Goal: Information Seeking & Learning: Understand process/instructions

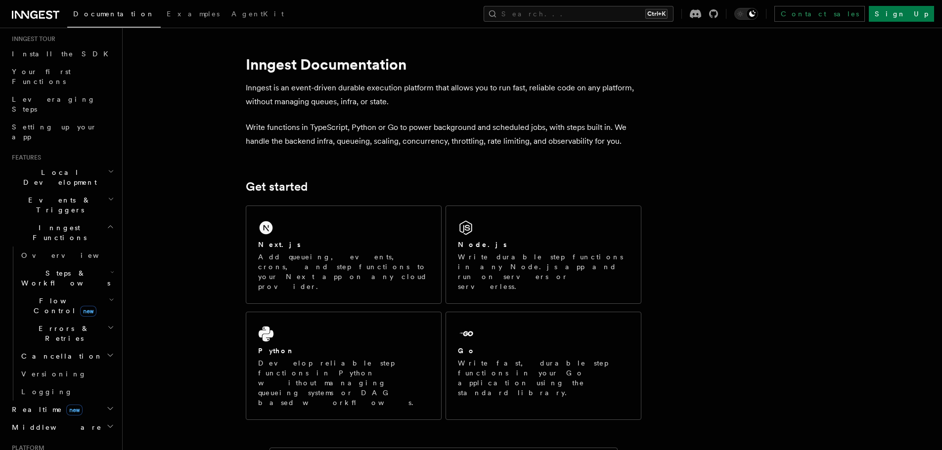
scroll to position [99, 0]
click at [51, 295] on span "Flow Control new" at bounding box center [62, 305] width 91 height 20
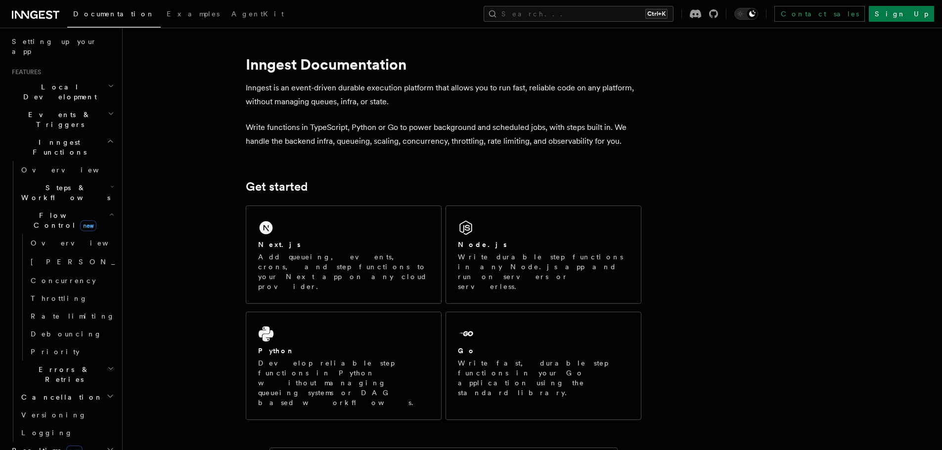
scroll to position [198, 0]
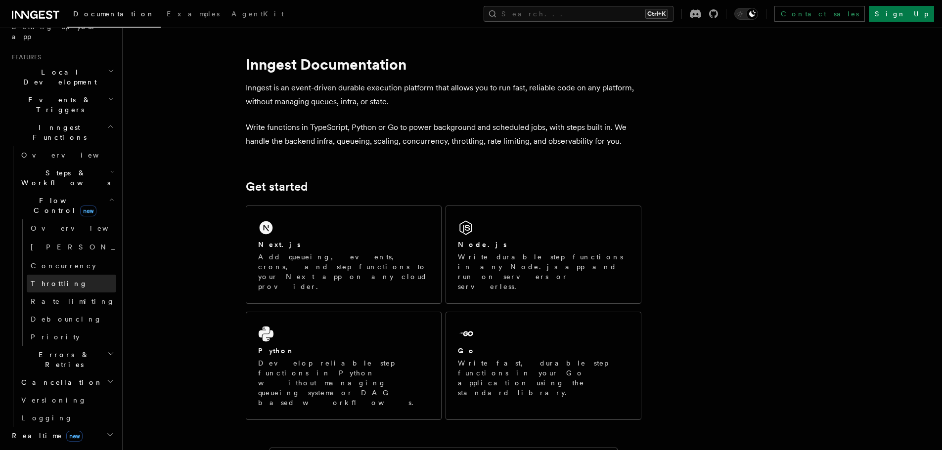
click at [67, 275] on link "Throttling" at bounding box center [71, 284] width 89 height 18
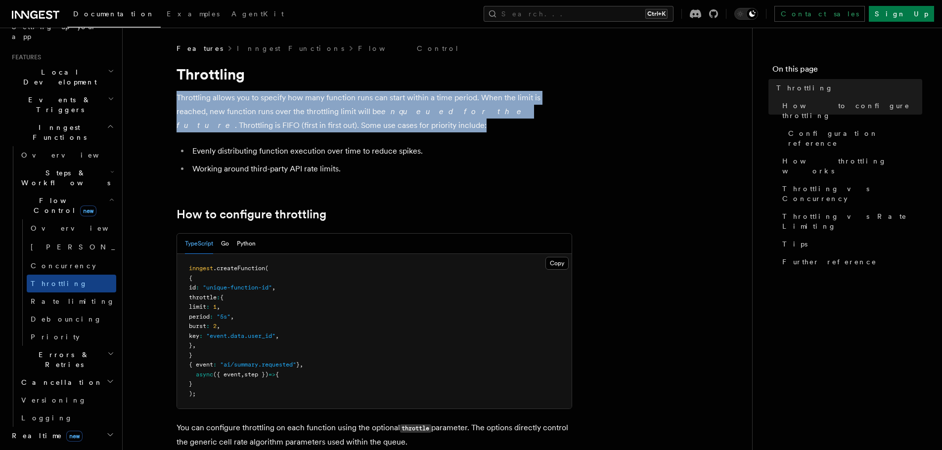
drag, startPoint x: 175, startPoint y: 100, endPoint x: 322, endPoint y: 124, distance: 149.2
click at [322, 124] on p "Throttling allows you to specify how many function runs can start within a time…" at bounding box center [375, 112] width 396 height 42
drag, startPoint x: 293, startPoint y: 115, endPoint x: 185, endPoint y: 95, distance: 110.2
click at [185, 95] on p "Throttling allows you to specify how many function runs can start within a time…" at bounding box center [375, 112] width 396 height 42
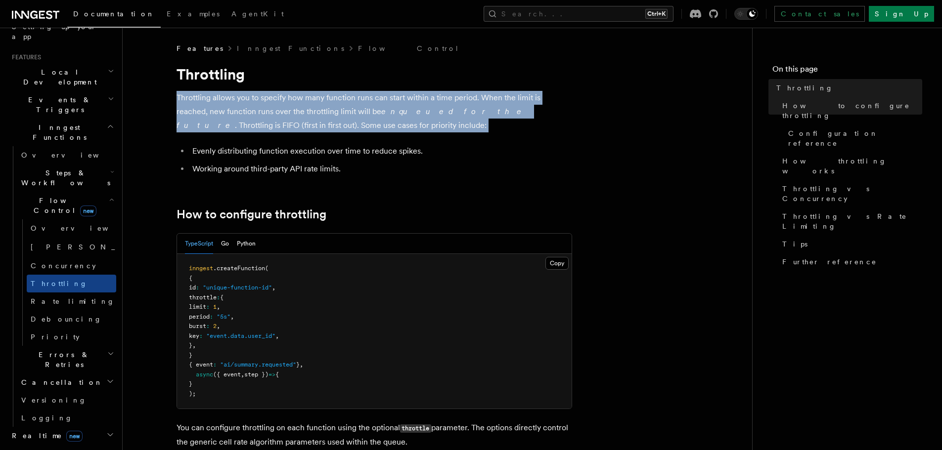
click at [185, 95] on p "Throttling allows you to specify how many function runs can start within a time…" at bounding box center [375, 112] width 396 height 42
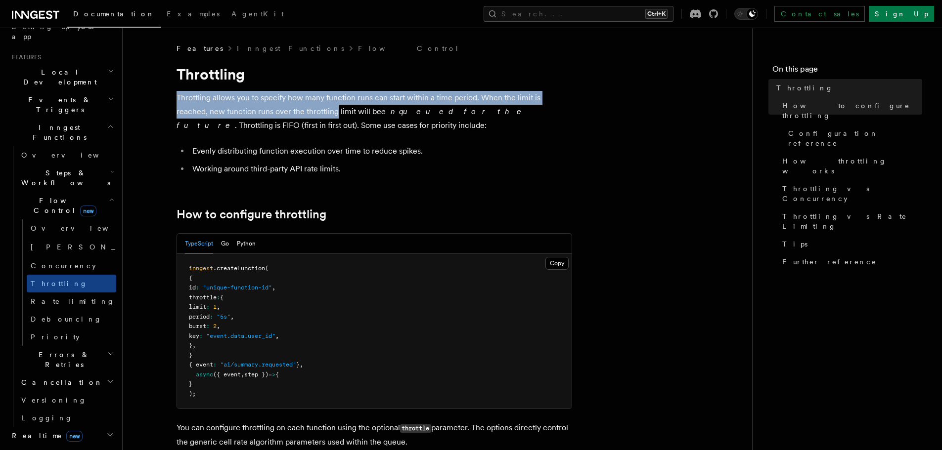
drag, startPoint x: 185, startPoint y: 95, endPoint x: 300, endPoint y: 116, distance: 117.1
click at [300, 116] on p "Throttling allows you to specify how many function runs can start within a time…" at bounding box center [375, 112] width 396 height 42
drag, startPoint x: 300, startPoint y: 116, endPoint x: 209, endPoint y: 90, distance: 94.7
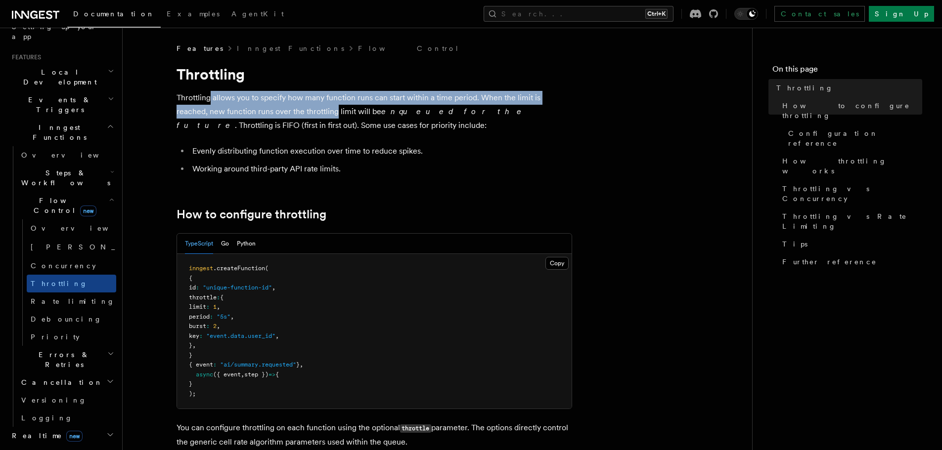
drag, startPoint x: 209, startPoint y: 90, endPoint x: 325, endPoint y: 120, distance: 119.4
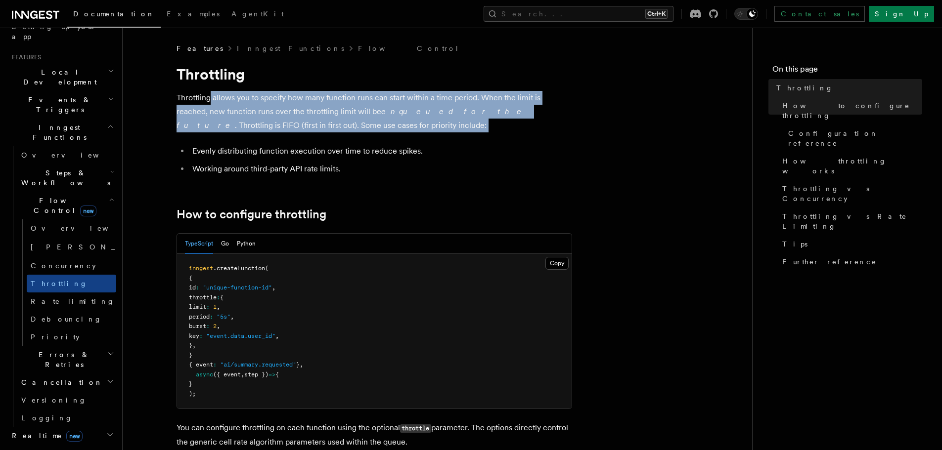
click at [325, 120] on p "Throttling allows you to specify how many function runs can start within a time…" at bounding box center [375, 112] width 396 height 42
drag, startPoint x: 325, startPoint y: 120, endPoint x: 194, endPoint y: 92, distance: 133.4
click at [202, 93] on p "Throttling allows you to specify how many function runs can start within a time…" at bounding box center [375, 112] width 396 height 42
click at [194, 92] on p "Throttling allows you to specify how many function runs can start within a time…" at bounding box center [375, 112] width 396 height 42
drag, startPoint x: 194, startPoint y: 92, endPoint x: 314, endPoint y: 124, distance: 124.2
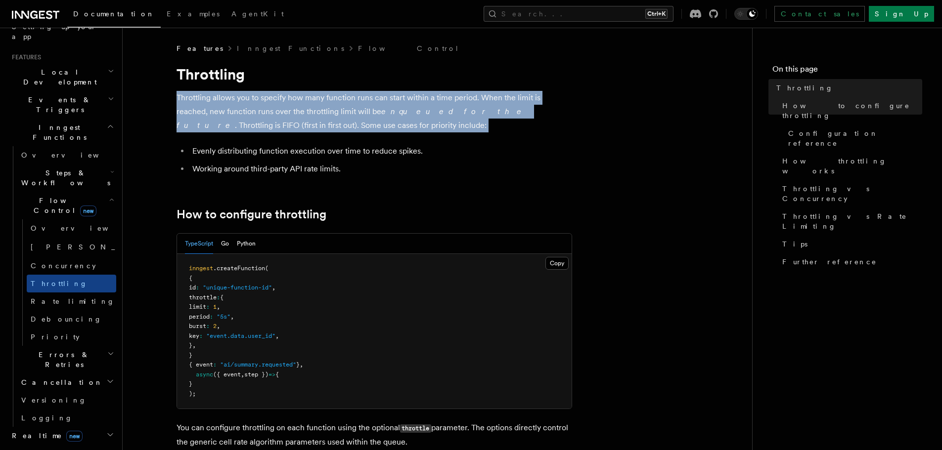
click at [311, 123] on p "Throttling allows you to specify how many function runs can start within a time…" at bounding box center [375, 112] width 396 height 42
click at [318, 125] on p "Throttling allows you to specify how many function runs can start within a time…" at bounding box center [375, 112] width 396 height 42
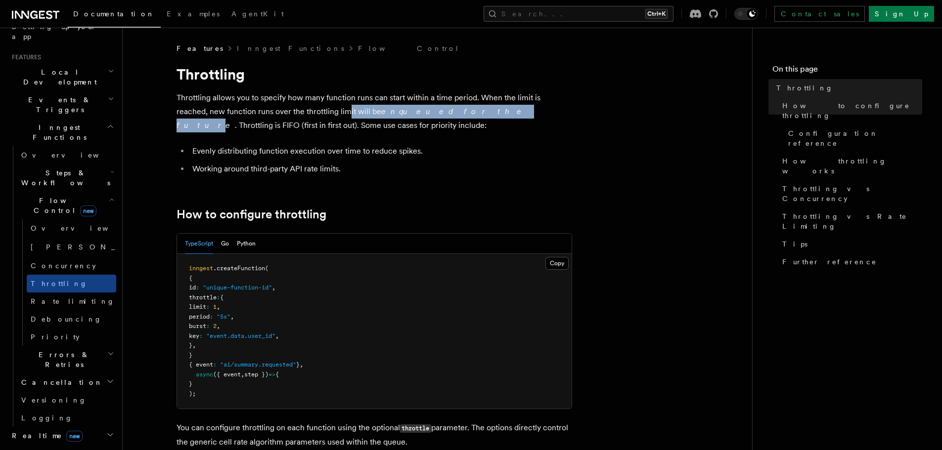
drag, startPoint x: 329, startPoint y: 112, endPoint x: 426, endPoint y: 115, distance: 97.0
click at [426, 115] on p "Throttling allows you to specify how many function runs can start within a time…" at bounding box center [375, 112] width 396 height 42
click at [426, 115] on em "enqueued for the future" at bounding box center [352, 118] width 350 height 23
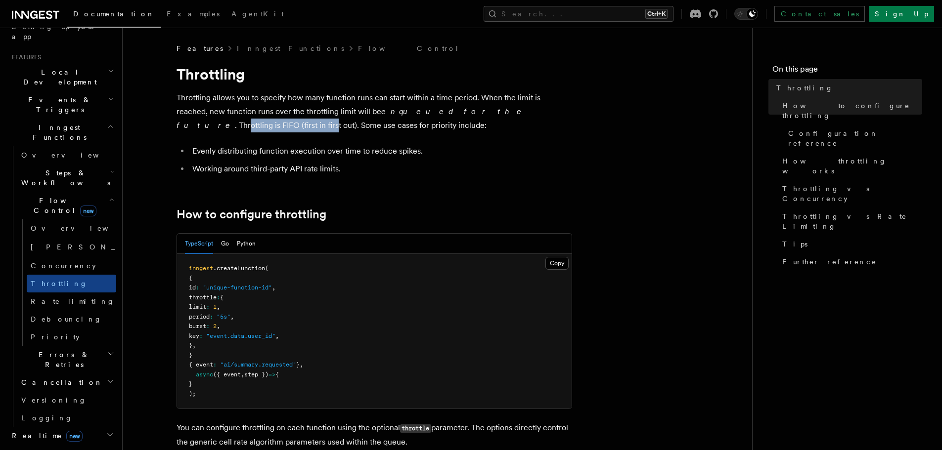
drag, startPoint x: 443, startPoint y: 112, endPoint x: 533, endPoint y: 114, distance: 90.5
click at [533, 114] on p "Throttling allows you to specify how many function runs can start within a time…" at bounding box center [375, 112] width 396 height 42
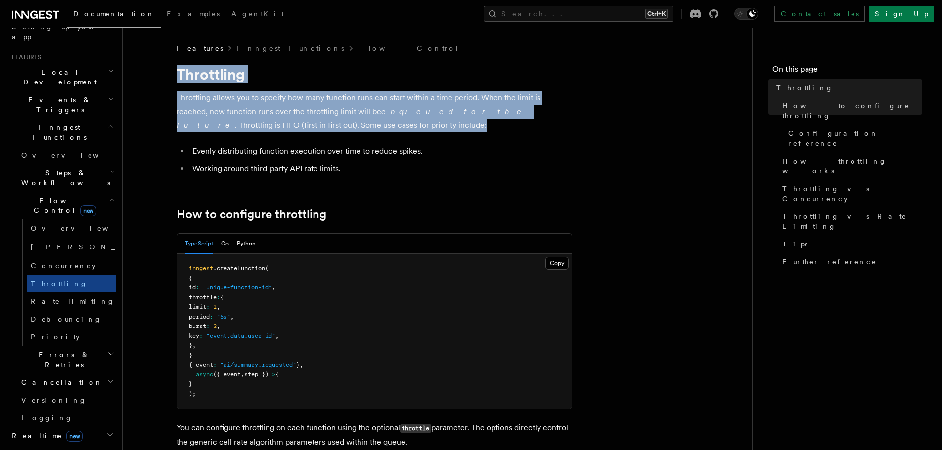
drag, startPoint x: 317, startPoint y: 128, endPoint x: 176, endPoint y: 76, distance: 150.6
click at [177, 76] on h1 "Throttling" at bounding box center [375, 74] width 396 height 18
drag, startPoint x: 176, startPoint y: 76, endPoint x: 327, endPoint y: 130, distance: 160.6
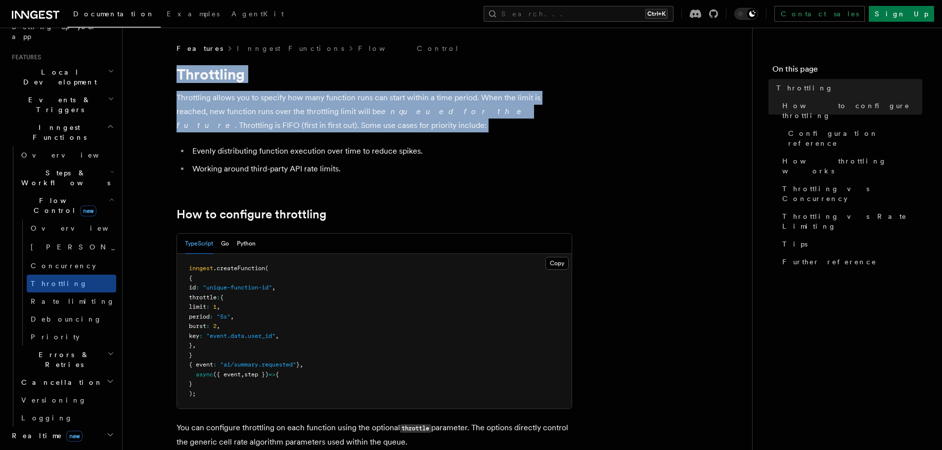
click at [336, 131] on p "Throttling allows you to specify how many function runs can start within a time…" at bounding box center [375, 112] width 396 height 42
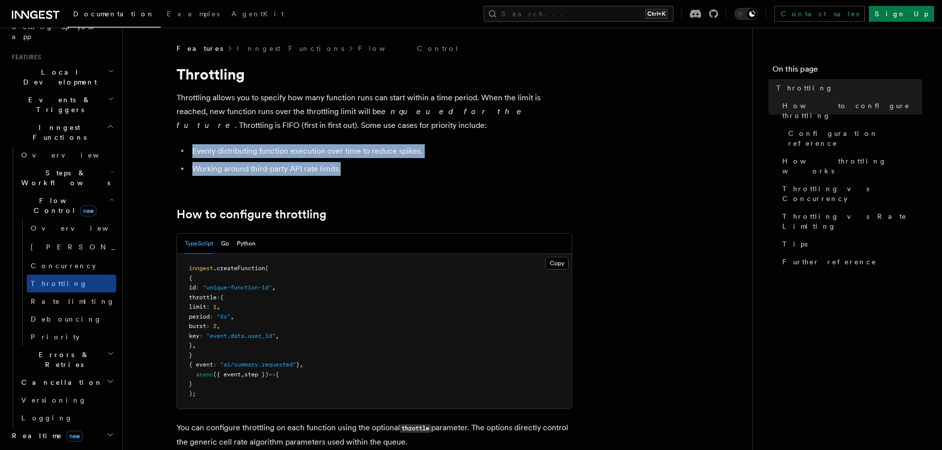
drag, startPoint x: 192, startPoint y: 150, endPoint x: 374, endPoint y: 171, distance: 182.6
click at [364, 171] on ul "Evenly distributing function execution over time to reduce spikes. Working arou…" at bounding box center [375, 160] width 396 height 32
click at [374, 171] on li "Working around third-party API rate limits." at bounding box center [380, 169] width 383 height 14
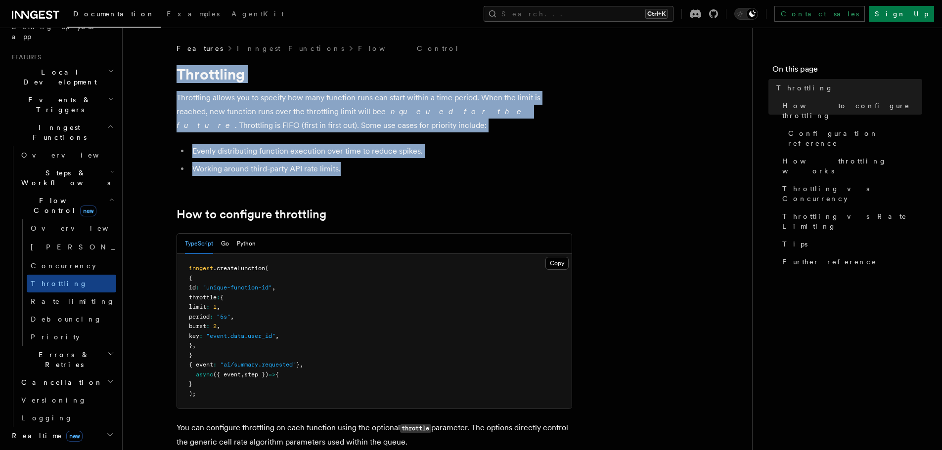
drag, startPoint x: 245, startPoint y: 124, endPoint x: 174, endPoint y: 72, distance: 88.1
drag, startPoint x: 174, startPoint y: 72, endPoint x: 347, endPoint y: 183, distance: 205.7
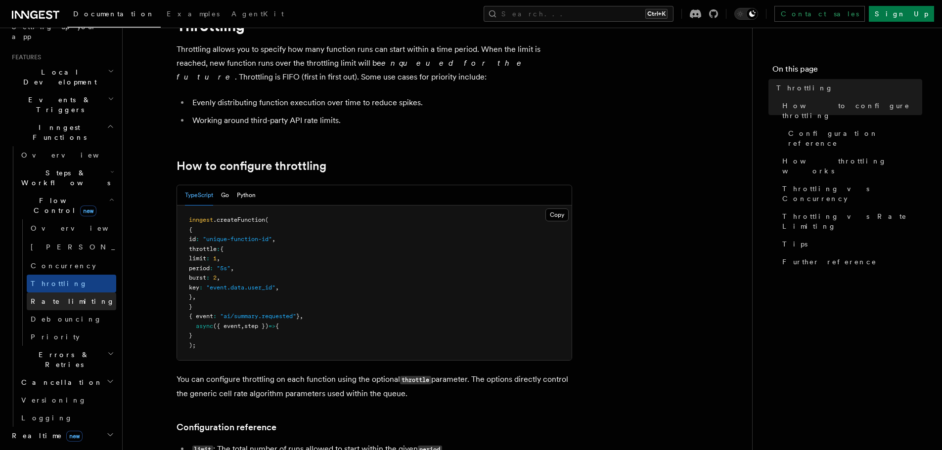
scroll to position [49, 0]
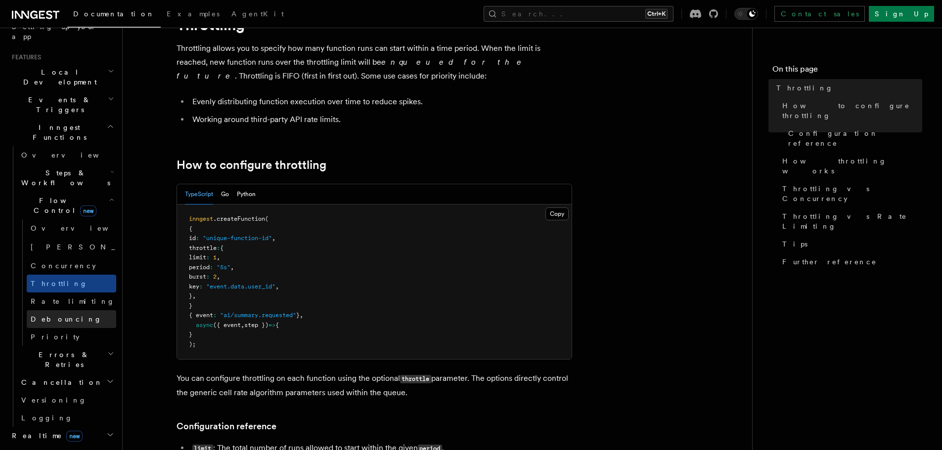
click at [52, 315] on span "Debouncing" at bounding box center [66, 319] width 71 height 8
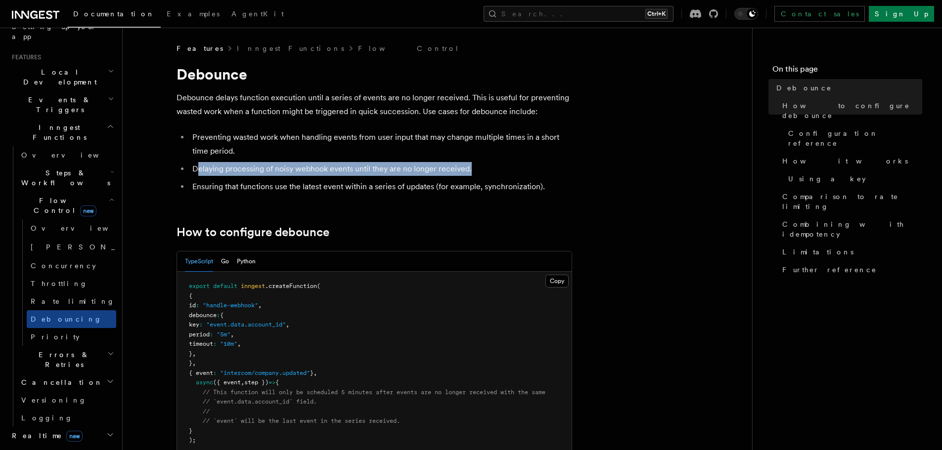
drag, startPoint x: 213, startPoint y: 168, endPoint x: 487, endPoint y: 171, distance: 273.9
click at [487, 171] on li "Delaying processing of noisy webhook events until they are no longer received." at bounding box center [380, 169] width 383 height 14
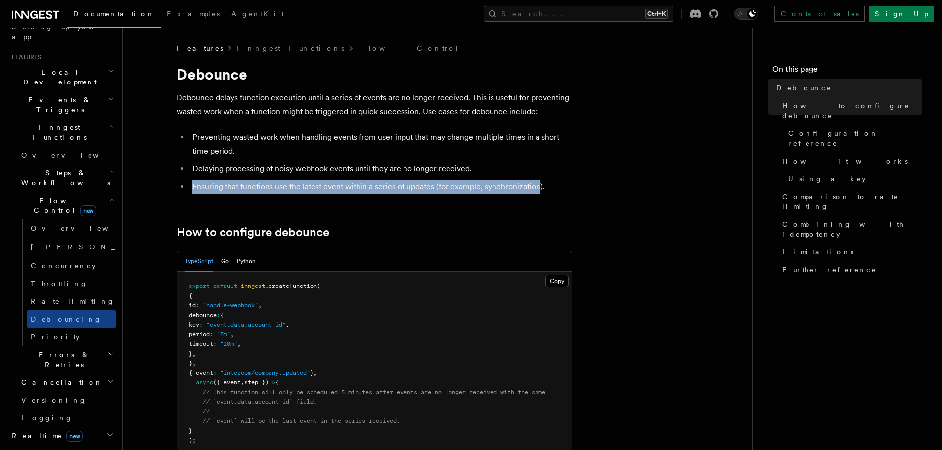
drag, startPoint x: 188, startPoint y: 186, endPoint x: 540, endPoint y: 186, distance: 351.5
click at [539, 186] on ul "Preventing wasted work when handling events from user input that may change mul…" at bounding box center [375, 162] width 396 height 63
click at [540, 186] on li "Ensuring that functions use the latest event within a series of updates (for ex…" at bounding box center [380, 187] width 383 height 14
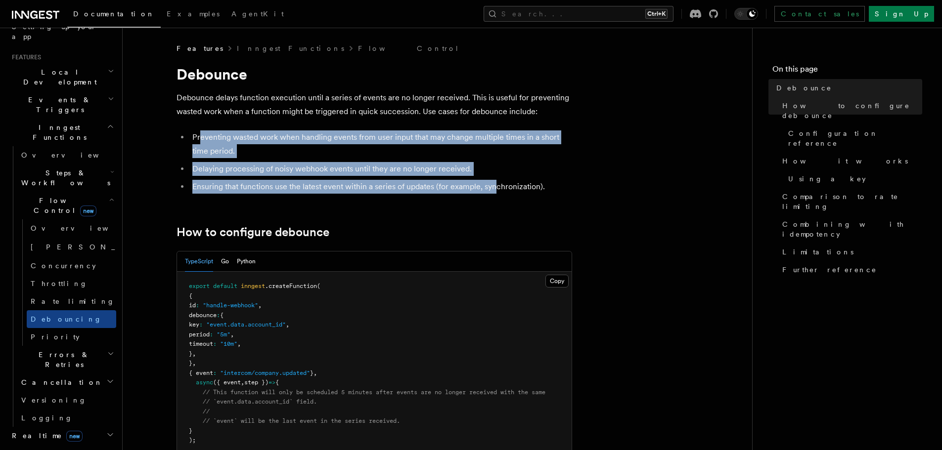
drag, startPoint x: 478, startPoint y: 187, endPoint x: 201, endPoint y: 121, distance: 284.2
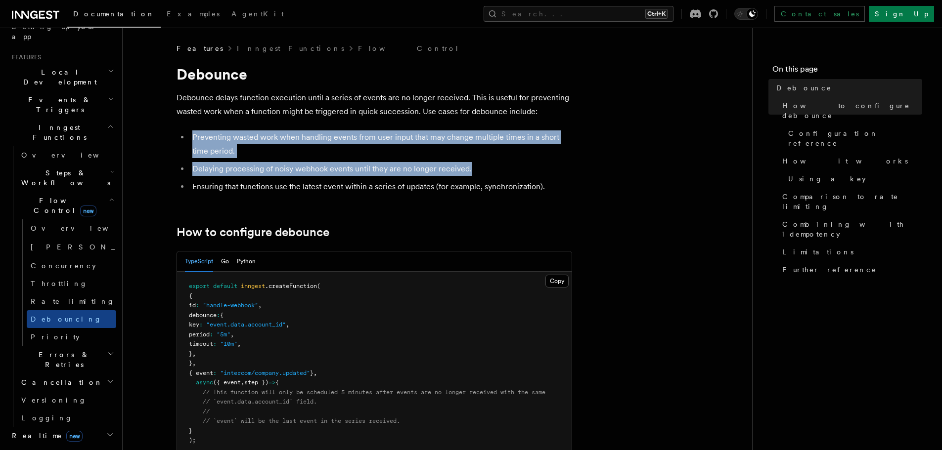
drag, startPoint x: 189, startPoint y: 126, endPoint x: 529, endPoint y: 174, distance: 342.5
click at [529, 174] on li "Delaying processing of noisy webhook events until they are no longer received." at bounding box center [380, 169] width 383 height 14
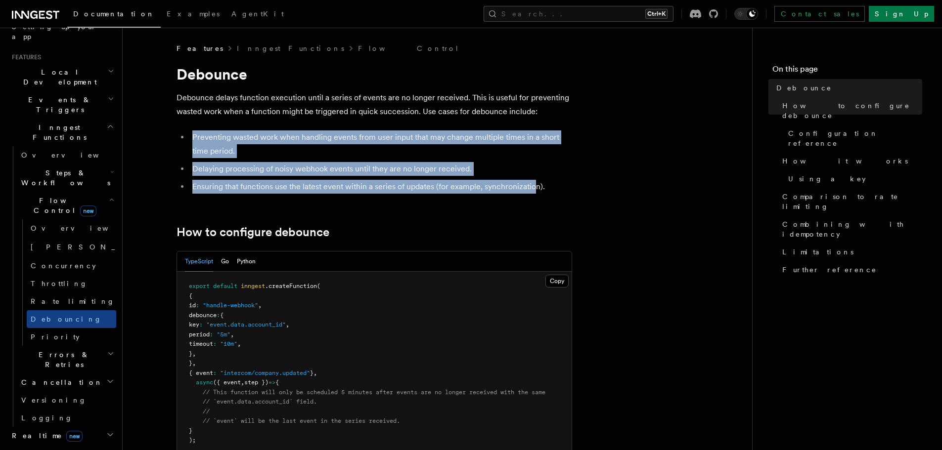
drag, startPoint x: 534, startPoint y: 186, endPoint x: 191, endPoint y: 131, distance: 347.6
click at [191, 131] on ul "Preventing wasted work when handling events from user input that may change mul…" at bounding box center [375, 162] width 396 height 63
click at [191, 131] on li "Preventing wasted work when handling events from user input that may change mul…" at bounding box center [380, 145] width 383 height 28
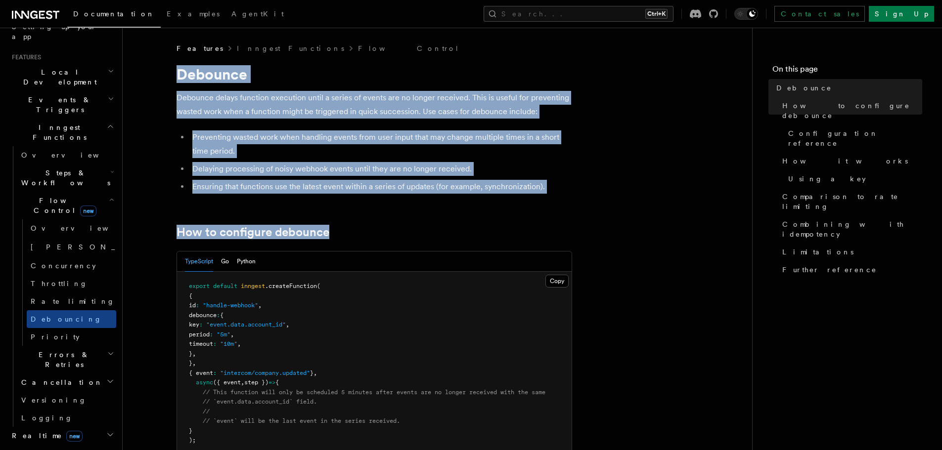
drag, startPoint x: 171, startPoint y: 75, endPoint x: 510, endPoint y: 198, distance: 360.7
drag, startPoint x: 510, startPoint y: 198, endPoint x: 185, endPoint y: 96, distance: 340.3
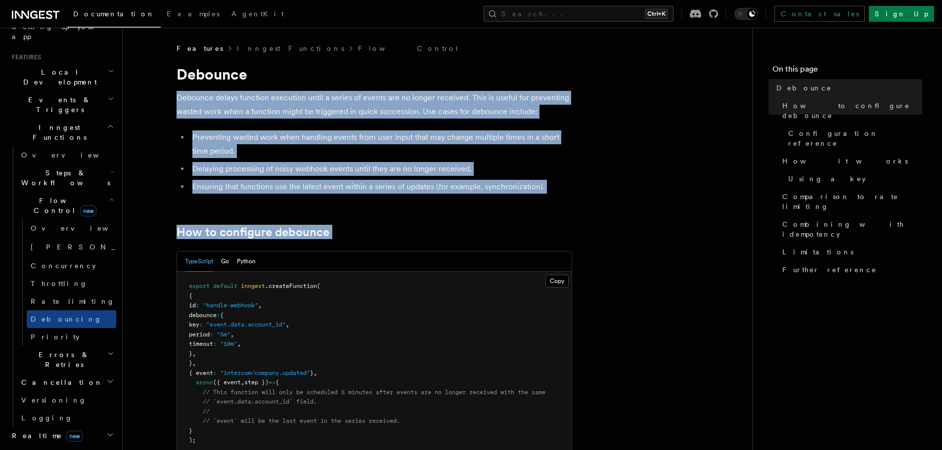
click at [185, 96] on p "Debounce delays function execution until a series of events are no longer recei…" at bounding box center [375, 105] width 396 height 28
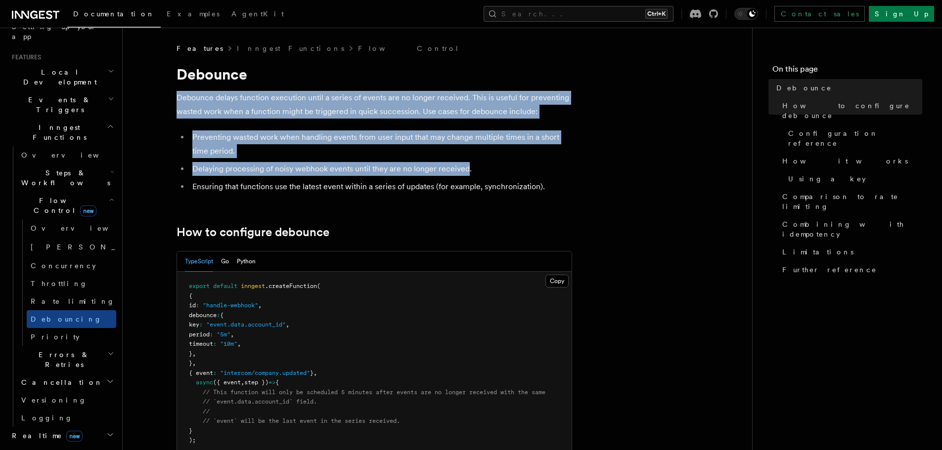
drag, startPoint x: 185, startPoint y: 96, endPoint x: 475, endPoint y: 174, distance: 299.8
click at [475, 174] on li "Delaying processing of noisy webhook events until they are no longer received." at bounding box center [380, 169] width 383 height 14
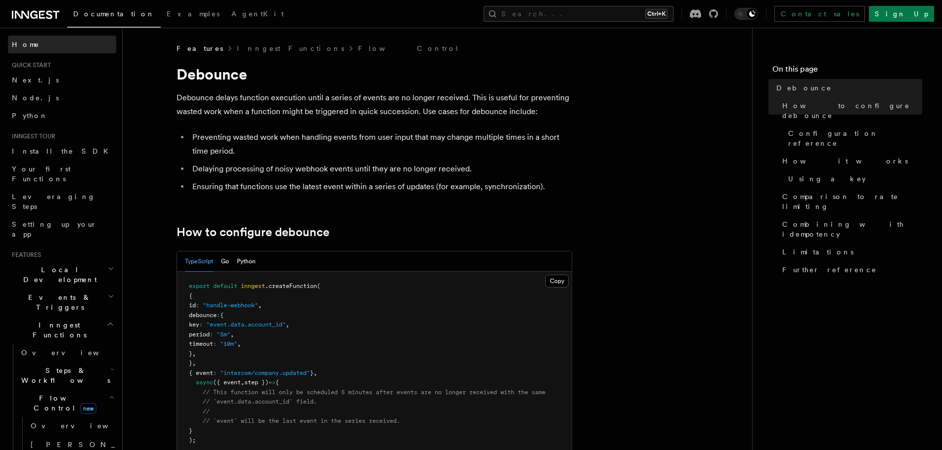
click at [19, 42] on span "Home" at bounding box center [26, 45] width 28 height 10
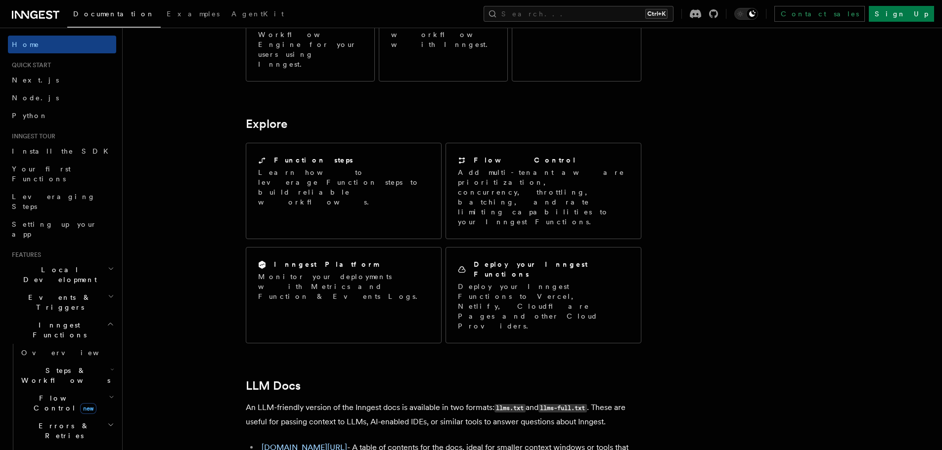
scroll to position [742, 0]
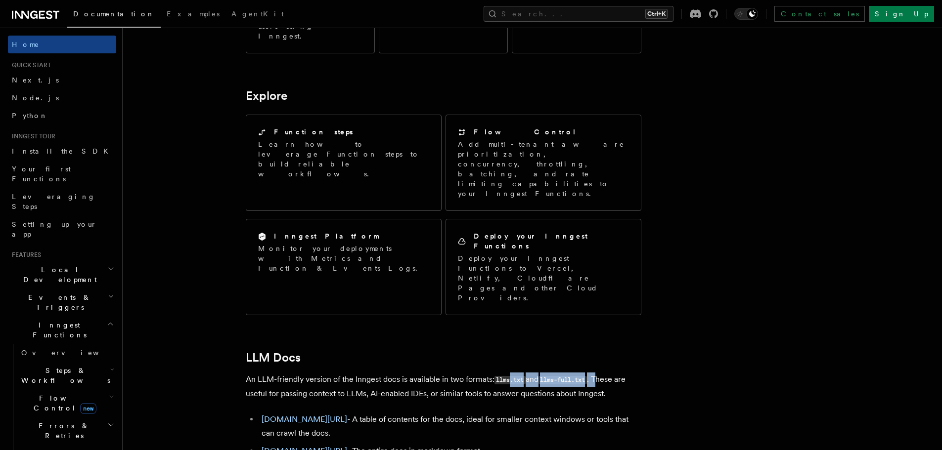
drag, startPoint x: 572, startPoint y: 128, endPoint x: 512, endPoint y: 127, distance: 60.3
click at [512, 373] on p "An LLM-friendly version of the Inngest docs is available in two formats: llms.t…" at bounding box center [444, 387] width 396 height 28
click at [512, 376] on code "llms.txt" at bounding box center [509, 380] width 31 height 8
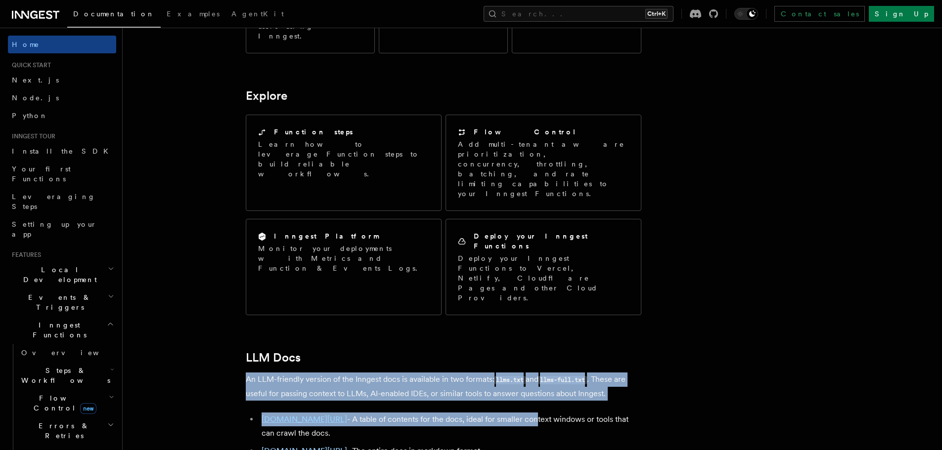
drag, startPoint x: 238, startPoint y: 126, endPoint x: 520, endPoint y: 144, distance: 282.4
click at [520, 144] on article "Inngest Documentation Inngest is an event-driven durable execution platform tha…" at bounding box center [506, 39] width 736 height 1475
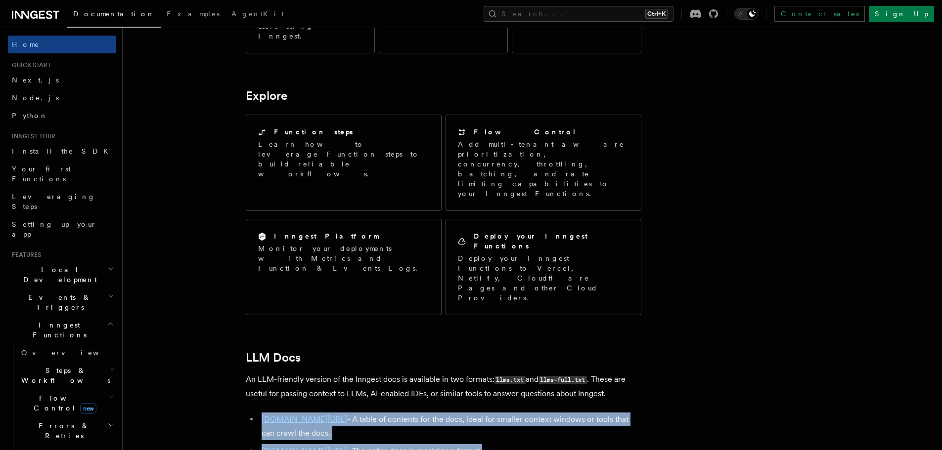
drag, startPoint x: 479, startPoint y: 190, endPoint x: 227, endPoint y: 160, distance: 253.9
click at [227, 160] on article "Inngest Documentation Inngest is an event-driven durable execution platform tha…" at bounding box center [506, 39] width 736 height 1475
drag, startPoint x: 344, startPoint y: 161, endPoint x: 525, endPoint y: 191, distance: 183.5
click at [525, 191] on article "Inngest Documentation Inngest is an event-driven durable execution platform tha…" at bounding box center [506, 39] width 736 height 1475
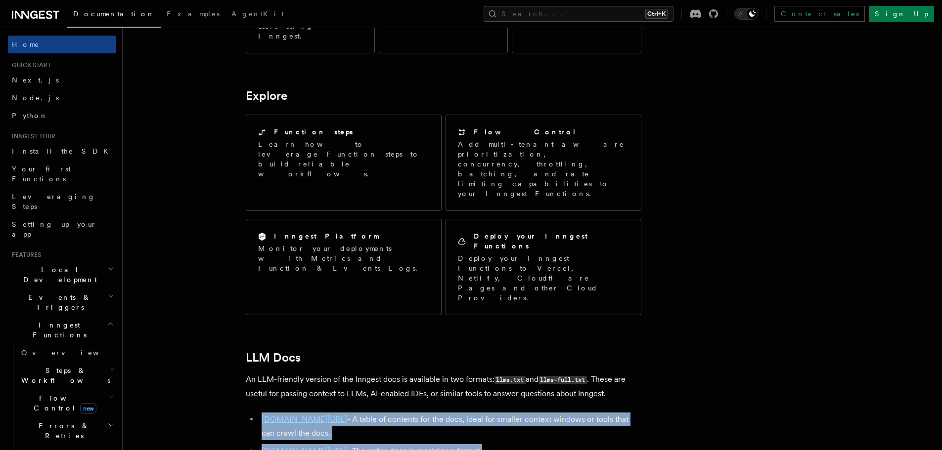
click at [525, 444] on li "inngest.com/llms-full.txt - The entire docs in markdown format." at bounding box center [450, 451] width 383 height 14
drag, startPoint x: 468, startPoint y: 191, endPoint x: 217, endPoint y: 114, distance: 262.1
click at [217, 114] on article "Inngest Documentation Inngest is an event-driven durable execution platform tha…" at bounding box center [506, 39] width 736 height 1475
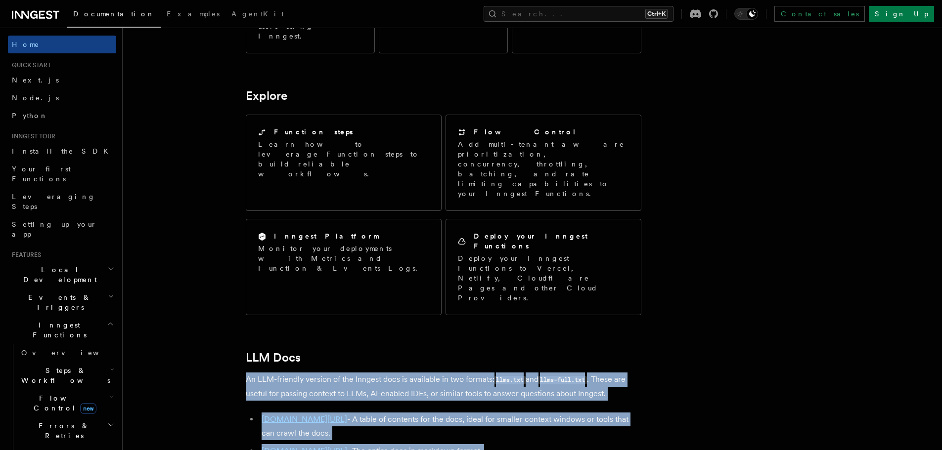
drag, startPoint x: 407, startPoint y: 175, endPoint x: 496, endPoint y: 193, distance: 90.9
click at [495, 192] on article "Inngest Documentation Inngest is an event-driven durable execution platform tha…" at bounding box center [506, 39] width 736 height 1475
click at [498, 444] on li "inngest.com/llms-full.txt - The entire docs in markdown format." at bounding box center [450, 451] width 383 height 14
drag, startPoint x: 311, startPoint y: 138, endPoint x: 220, endPoint y: 98, distance: 99.4
click at [220, 98] on article "Inngest Documentation Inngest is an event-driven durable execution platform tha…" at bounding box center [506, 39] width 736 height 1475
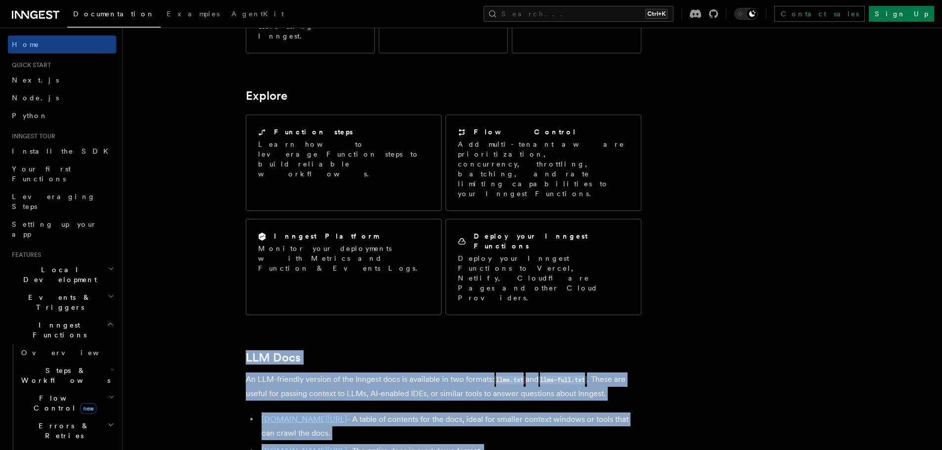
click at [220, 98] on article "Inngest Documentation Inngest is an event-driven durable execution platform tha…" at bounding box center [506, 39] width 736 height 1475
drag, startPoint x: 220, startPoint y: 98, endPoint x: 470, endPoint y: 188, distance: 265.2
click at [461, 187] on article "Inngest Documentation Inngest is an event-driven durable execution platform tha…" at bounding box center [506, 39] width 736 height 1475
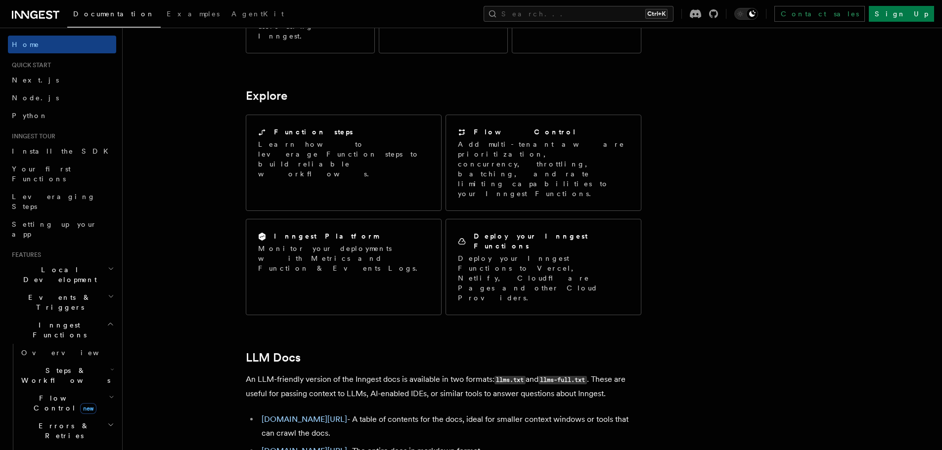
click at [486, 444] on li "inngest.com/llms-full.txt - The entire docs in markdown format." at bounding box center [450, 451] width 383 height 14
drag
click at [226, 110] on article "Inngest Documentation Inngest is an event-driven durable execution platform tha…" at bounding box center [506, 39] width 736 height 1475
click at [216, 106] on article "Inngest Documentation Inngest is an event-driven durable execution platform tha…" at bounding box center [506, 39] width 736 height 1475
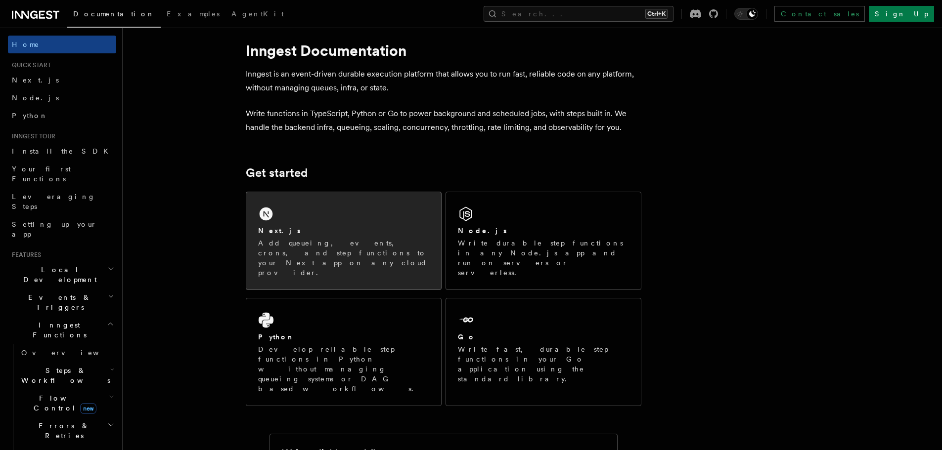
scroll to position [0, 0]
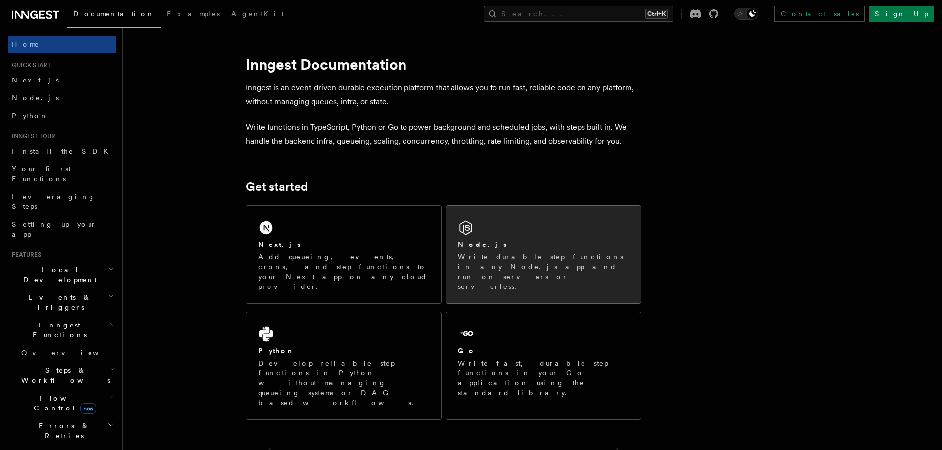
click at [525, 257] on p "Write durable step functions in any Node.js app and run on servers or serverles…" at bounding box center [543, 272] width 171 height 40
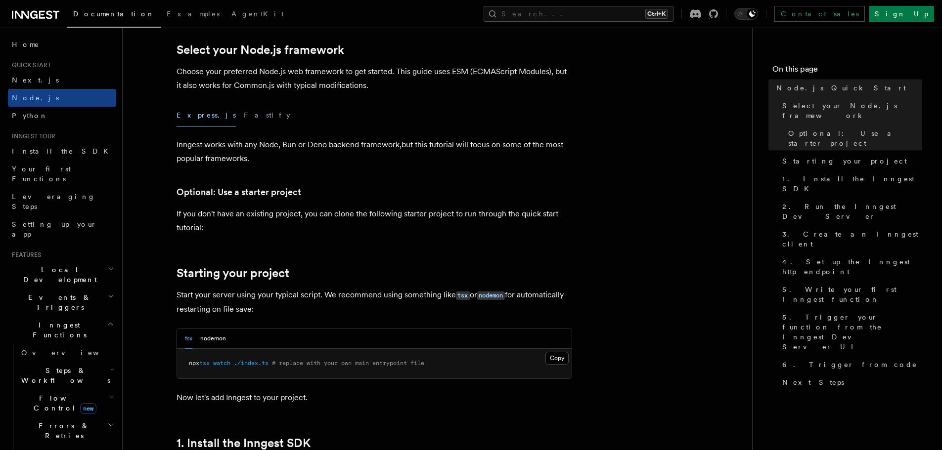
scroll to position [247, 0]
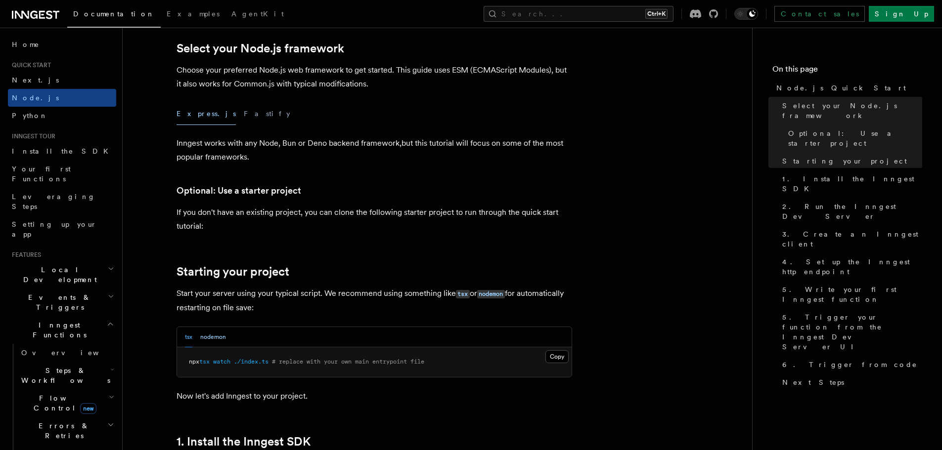
click at [213, 343] on button "nodemon" at bounding box center [213, 337] width 26 height 20
click at [187, 339] on button "tsx" at bounding box center [188, 337] width 7 height 20
click at [213, 338] on button "nodemon" at bounding box center [213, 337] width 26 height 20
click at [188, 338] on button "tsx" at bounding box center [188, 337] width 7 height 20
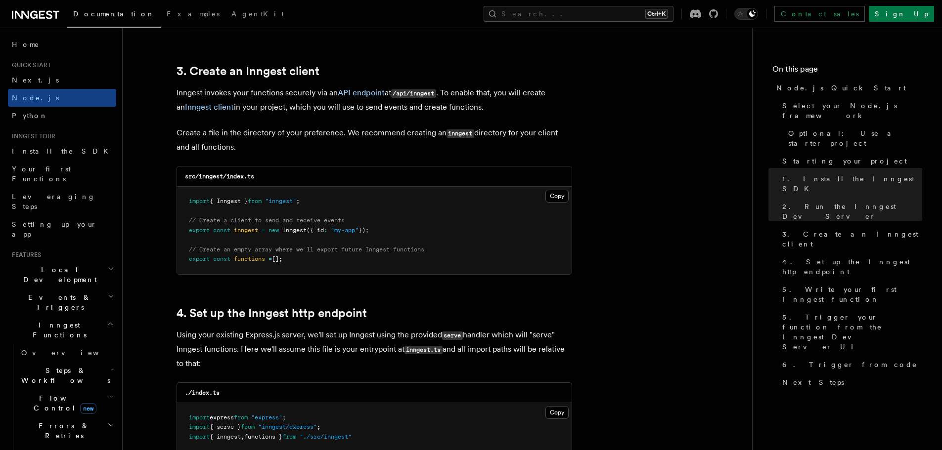
scroll to position [1236, 0]
drag, startPoint x: 377, startPoint y: 227, endPoint x: 223, endPoint y: 233, distance: 153.9
click at [221, 228] on span "export const inngest = new Inngest ({ id : "my-app" });" at bounding box center [279, 229] width 180 height 7
drag, startPoint x: 290, startPoint y: 266, endPoint x: 187, endPoint y: 206, distance: 119.2
click at [188, 207] on pre "import { Inngest } from "inngest" ; // Create a client to send and receive even…" at bounding box center [374, 230] width 395 height 88
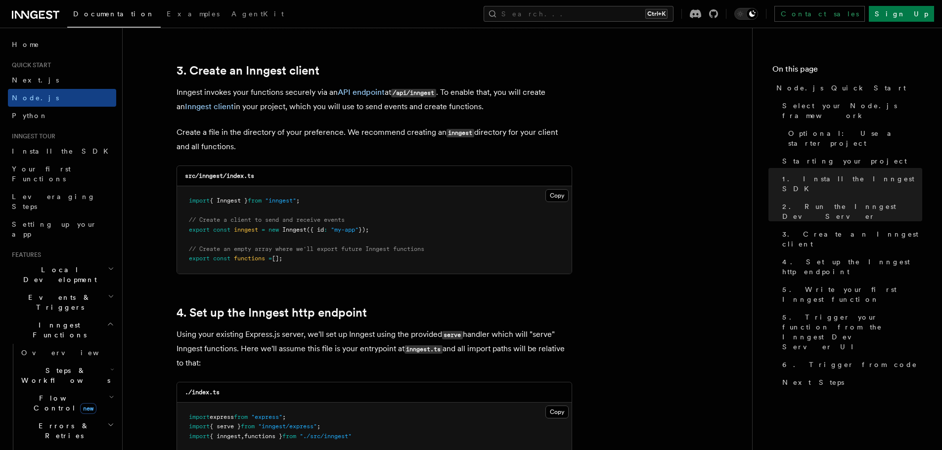
click at [187, 206] on pre "import { Inngest } from "inngest" ; // Create a client to send and receive even…" at bounding box center [374, 230] width 395 height 88
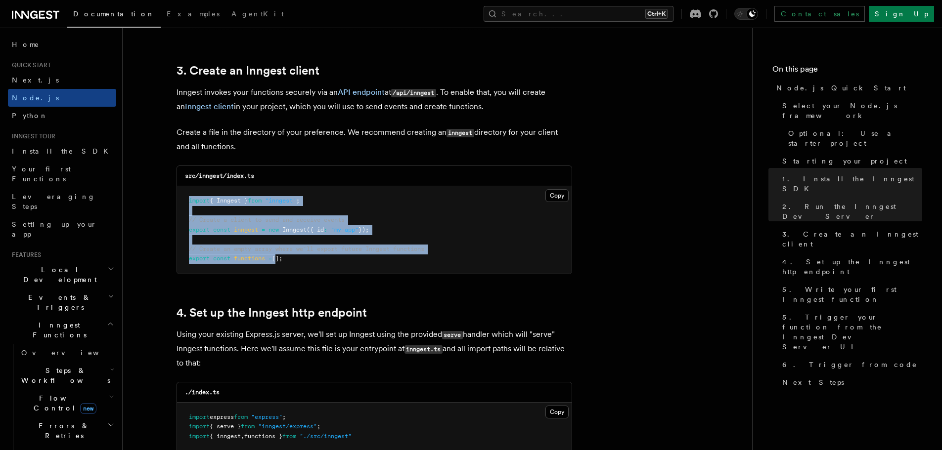
drag, startPoint x: 196, startPoint y: 209, endPoint x: 295, endPoint y: 265, distance: 113.8
click at [281, 259] on code "import { Inngest } from "inngest" ; // Create a client to send and receive even…" at bounding box center [306, 229] width 235 height 65
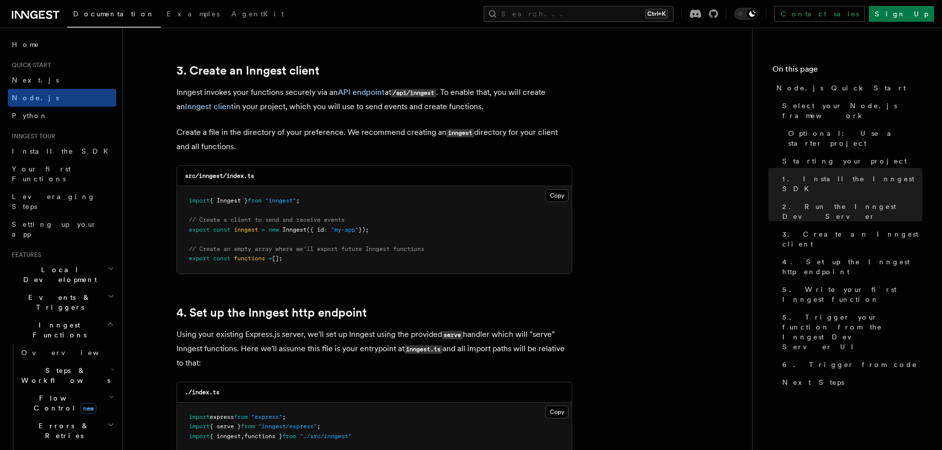
click at [295, 265] on pre "import { Inngest } from "inngest" ; // Create a client to send and receive even…" at bounding box center [374, 230] width 395 height 88
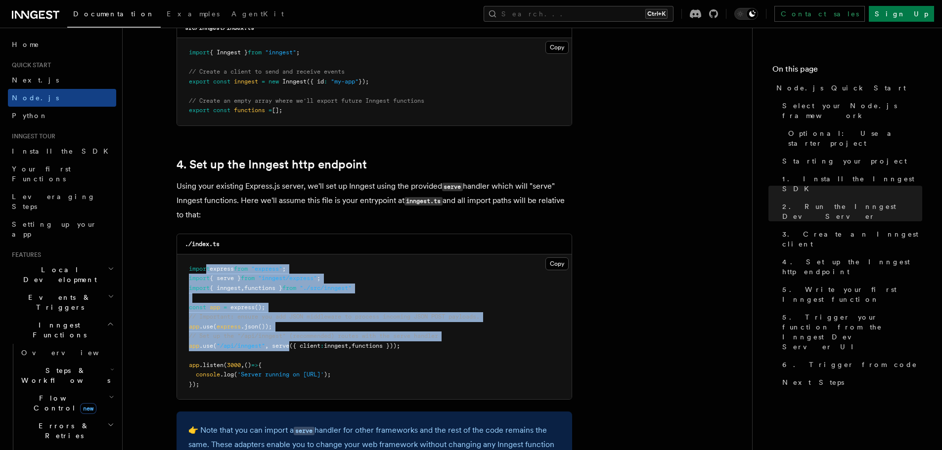
drag, startPoint x: 210, startPoint y: 277, endPoint x: 296, endPoint y: 352, distance: 114.2
click at [295, 351] on pre "import express from "express" ; import { serve } from "inngest/express" ; impor…" at bounding box center [374, 327] width 395 height 145
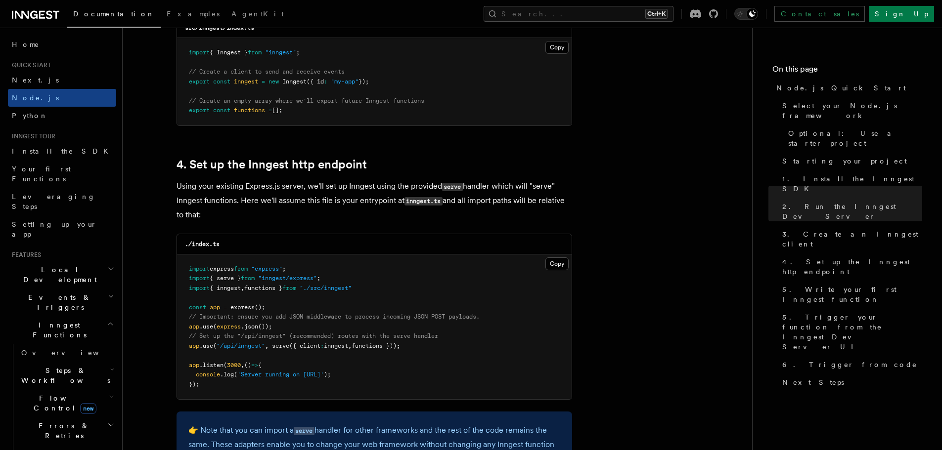
click at [297, 353] on pre "import express from "express" ; import { serve } from "inngest/express" ; impor…" at bounding box center [374, 327] width 395 height 145
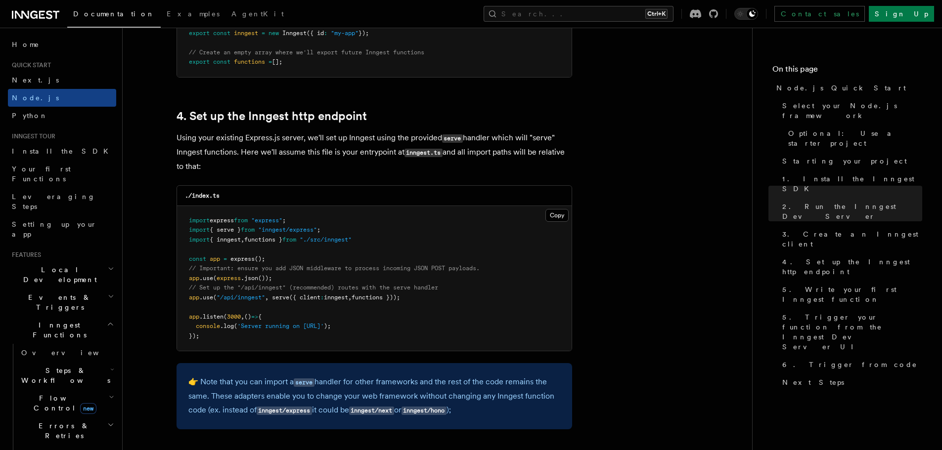
scroll to position [1434, 0]
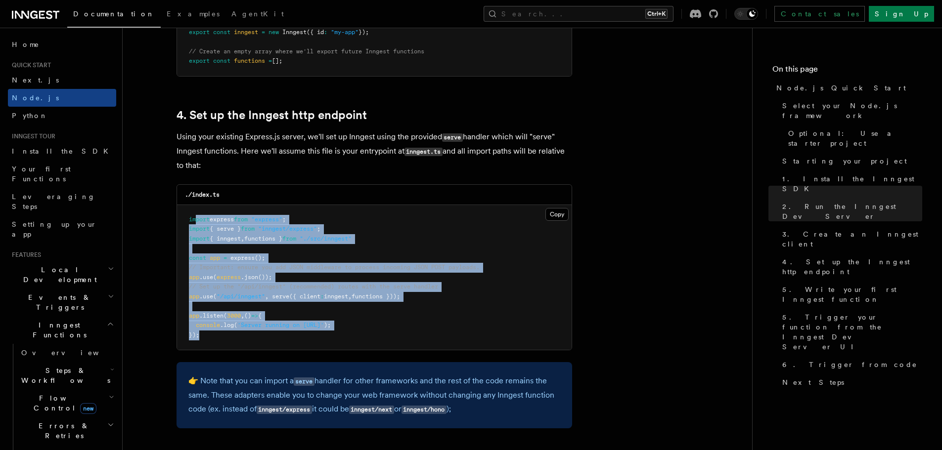
drag, startPoint x: 207, startPoint y: 318, endPoint x: 197, endPoint y: 223, distance: 94.9
click at [197, 223] on pre "import express from "express" ; import { serve } from "inngest/express" ; impor…" at bounding box center [374, 277] width 395 height 145
drag, startPoint x: 197, startPoint y: 223, endPoint x: 216, endPoint y: 342, distance: 119.6
click at [216, 342] on pre "import express from "express" ; import { serve } from "inngest/express" ; impor…" at bounding box center [374, 277] width 395 height 145
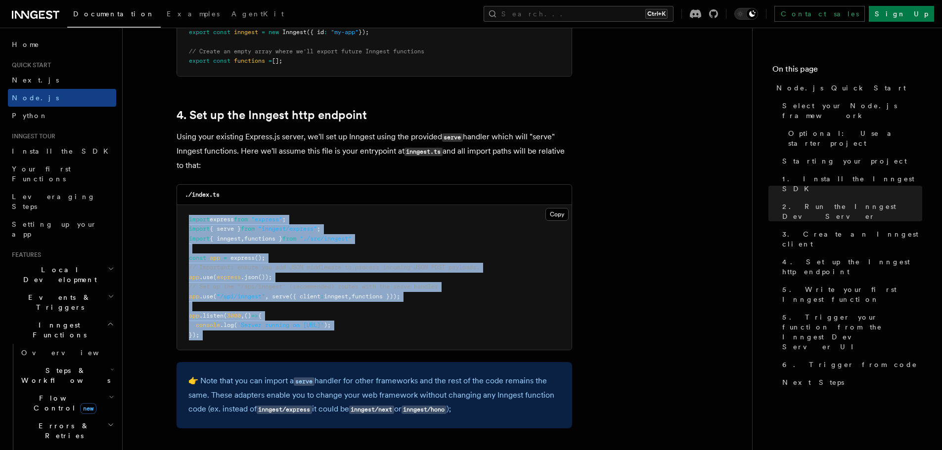
click at [216, 342] on pre "import express from "express" ; import { serve } from "inngest/express" ; impor…" at bounding box center [374, 277] width 395 height 145
drag, startPoint x: 188, startPoint y: 249, endPoint x: 185, endPoint y: 238, distance: 11.9
click at [186, 240] on pre "import express from "express" ; import { serve } from "inngest/express" ; impor…" at bounding box center [374, 277] width 395 height 145
click at [185, 238] on pre "import express from "express" ; import { serve } from "inngest/express" ; impor…" at bounding box center [374, 277] width 395 height 145
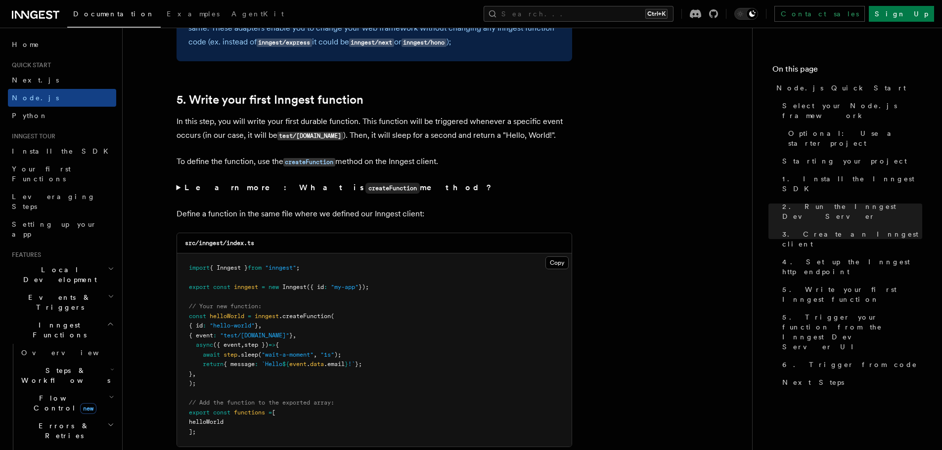
scroll to position [1829, 0]
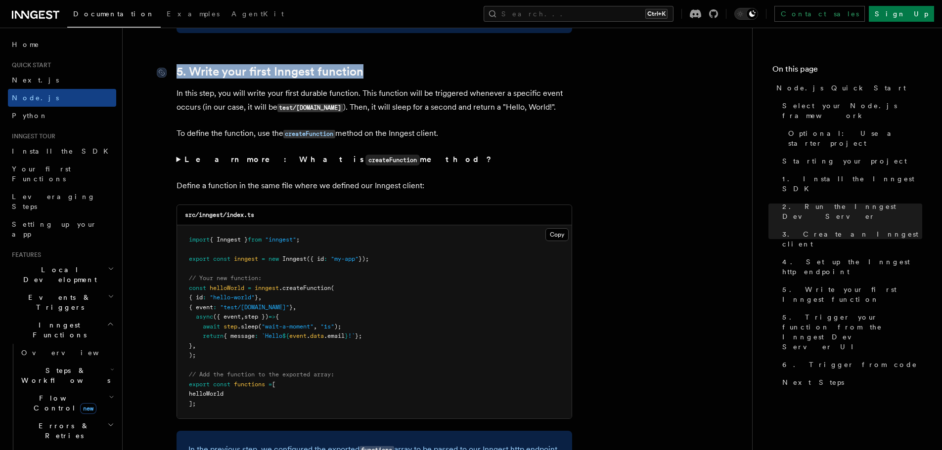
drag, startPoint x: 367, startPoint y: 70, endPoint x: 172, endPoint y: 75, distance: 195.4
click at [177, 75] on h2 "5. Write your first Inngest function" at bounding box center [375, 72] width 396 height 14
drag, startPoint x: 174, startPoint y: 97, endPoint x: 453, endPoint y: 116, distance: 280.0
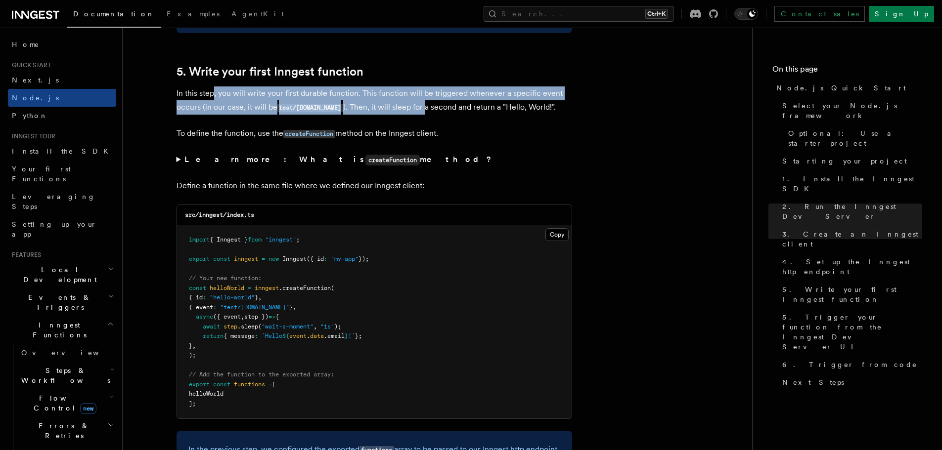
drag, startPoint x: 322, startPoint y: 107, endPoint x: 210, endPoint y: 97, distance: 112.7
click at [210, 97] on p "In this step, you will write your first durable function. This function will be…" at bounding box center [375, 101] width 396 height 28
click at [210, 96] on p "In this step, you will write your first durable function. This function will be…" at bounding box center [375, 101] width 396 height 28
drag, startPoint x: 235, startPoint y: 98, endPoint x: 423, endPoint y: 111, distance: 188.3
click at [401, 109] on p "In this step, you will write your first durable function. This function will be…" at bounding box center [375, 101] width 396 height 28
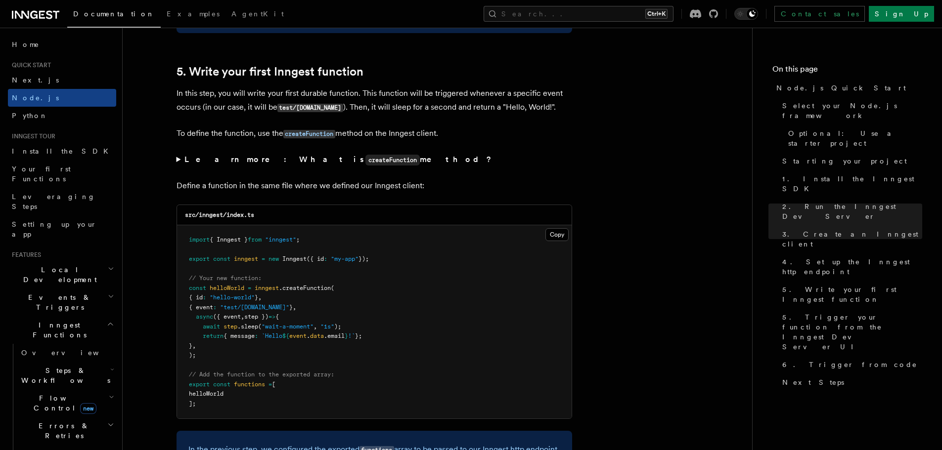
click at [423, 111] on p "In this step, you will write your first durable function. This function will be…" at bounding box center [375, 101] width 396 height 28
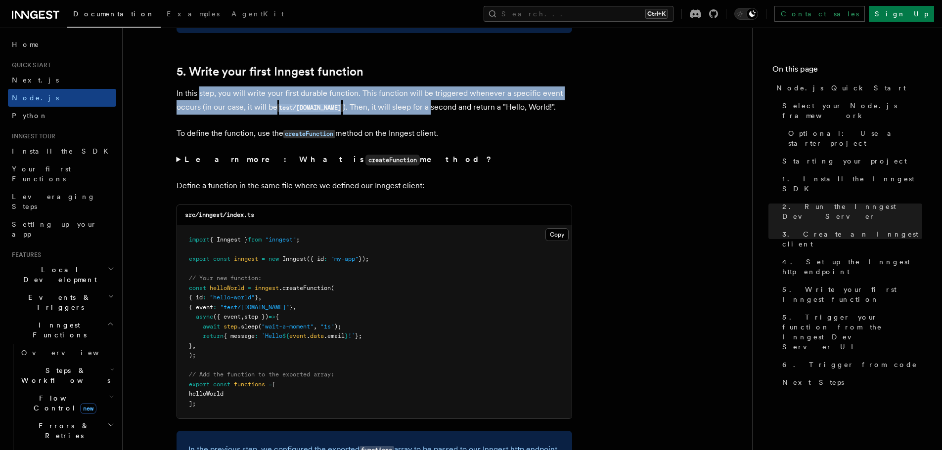
drag, startPoint x: 423, startPoint y: 111, endPoint x: 210, endPoint y: 100, distance: 213.4
click at [210, 100] on p "In this step, you will write your first durable function. This function will be…" at bounding box center [375, 101] width 396 height 28
drag, startPoint x: 210, startPoint y: 100, endPoint x: 430, endPoint y: 111, distance: 220.3
click at [420, 110] on p "In this step, you will write your first durable function. This function will be…" at bounding box center [375, 101] width 396 height 28
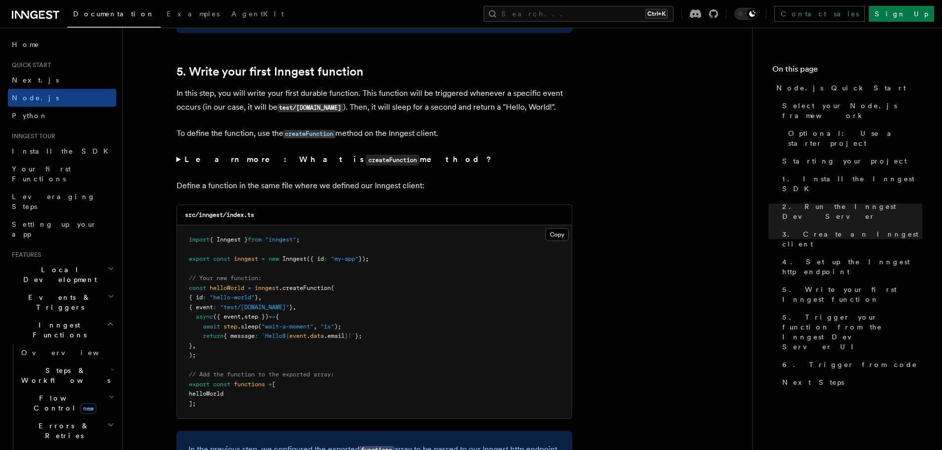
click at [430, 111] on p "In this step, you will write your first durable function. This function will be…" at bounding box center [375, 101] width 396 height 28
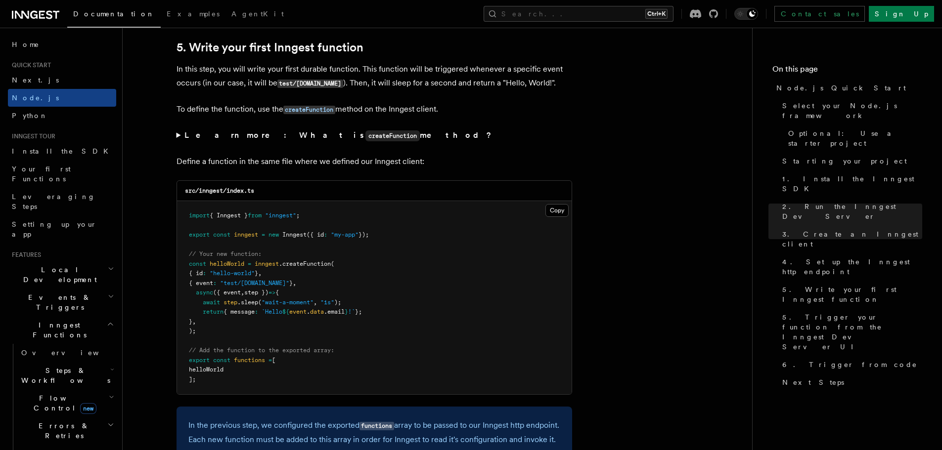
scroll to position [1928, 0]
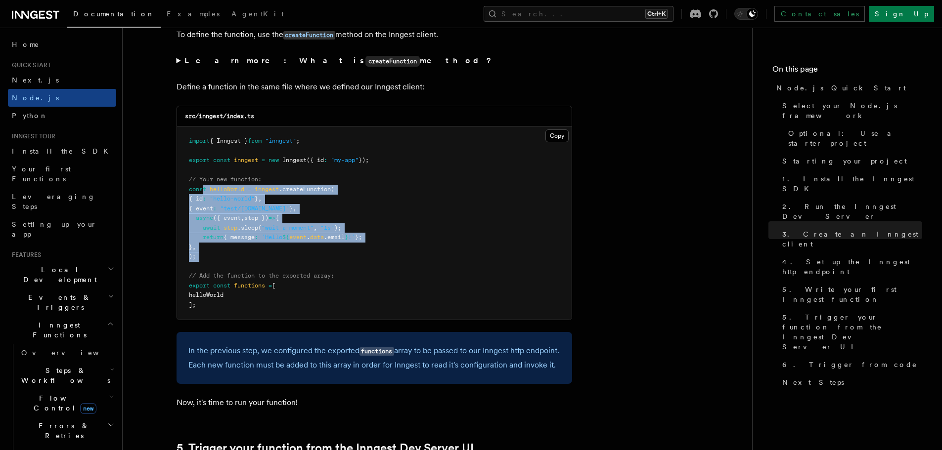
drag, startPoint x: 202, startPoint y: 193, endPoint x: 253, endPoint y: 271, distance: 93.3
click at [252, 270] on pre "import { Inngest } from "inngest" ; export const inngest = new Inngest ({ id : …" at bounding box center [374, 223] width 395 height 193
click at [253, 271] on pre "import { Inngest } from "inngest" ; export const inngest = new Inngest ({ id : …" at bounding box center [374, 223] width 395 height 193
drag, startPoint x: 217, startPoint y: 222, endPoint x: 185, endPoint y: 184, distance: 49.4
click at [186, 185] on pre "import { Inngest } from "inngest" ; export const inngest = new Inngest ({ id : …" at bounding box center [374, 223] width 395 height 193
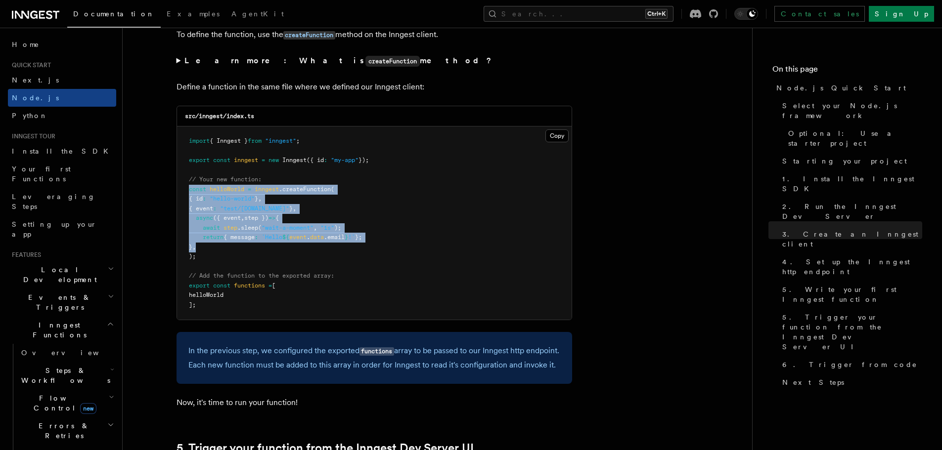
click at [194, 218] on span at bounding box center [192, 218] width 7 height 7
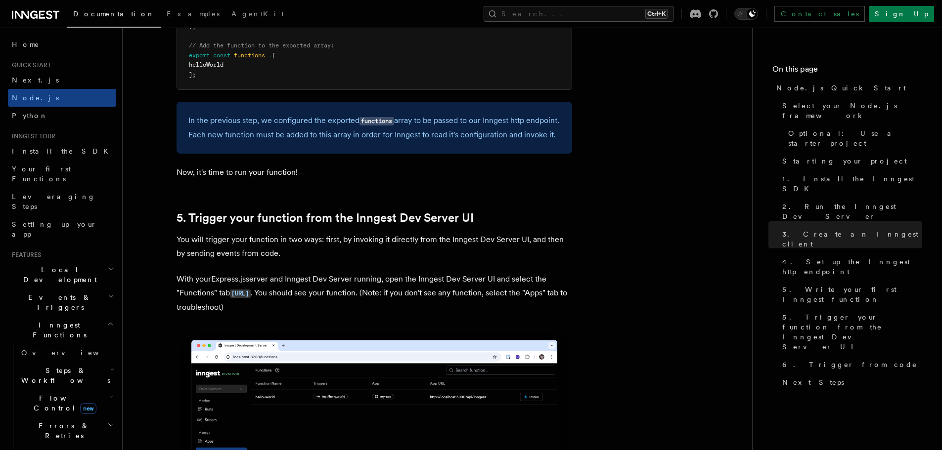
scroll to position [2175, 0]
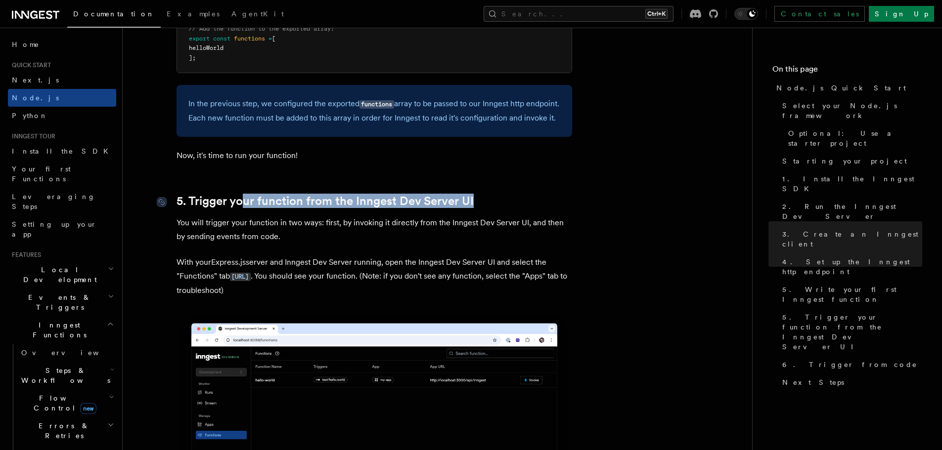
drag, startPoint x: 483, startPoint y: 214, endPoint x: 243, endPoint y: 208, distance: 239.9
click at [243, 208] on h2 "5. Trigger your function from the Inngest Dev Server UI" at bounding box center [375, 201] width 396 height 14
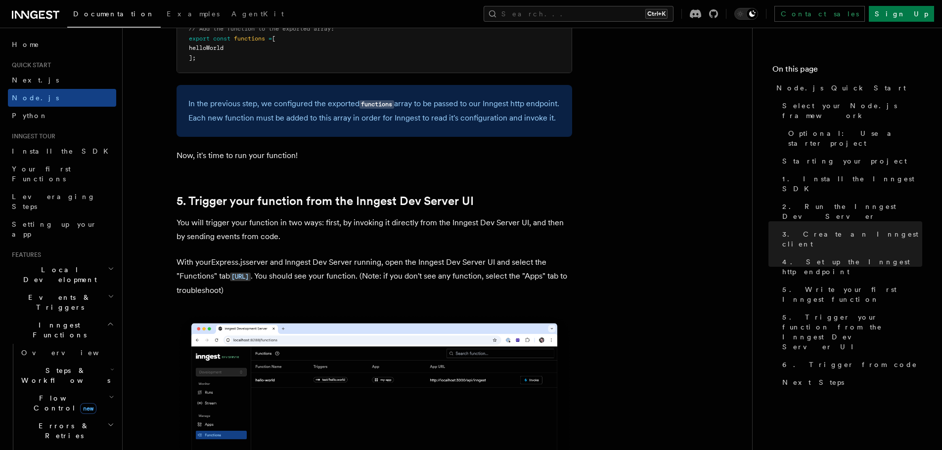
click at [506, 244] on p "You will trigger your function in two ways: first, by invoking it directly from…" at bounding box center [375, 230] width 396 height 28
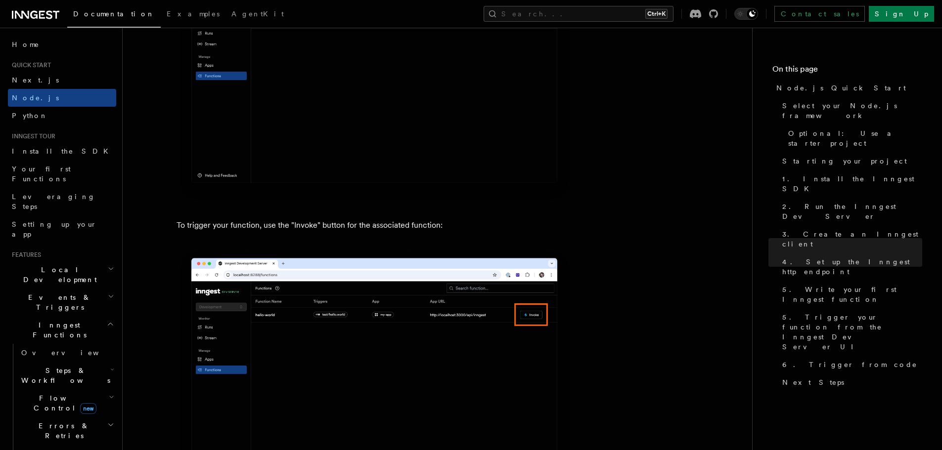
scroll to position [2571, 0]
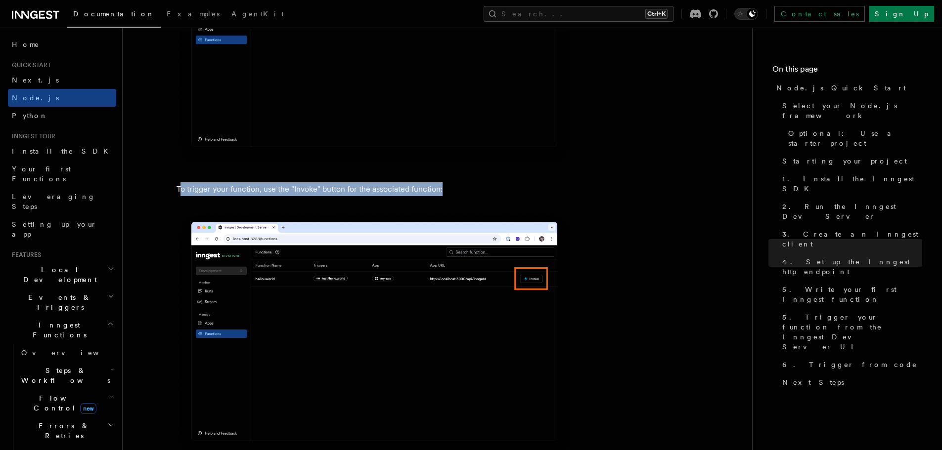
drag, startPoint x: 343, startPoint y: 201, endPoint x: 444, endPoint y: 201, distance: 101.8
click at [444, 196] on p "To trigger your function, use the "Invoke" button for the associated function:" at bounding box center [375, 189] width 396 height 14
drag, startPoint x: 320, startPoint y: 199, endPoint x: 183, endPoint y: 199, distance: 137.0
click at [183, 196] on p "To trigger your function, use the "Invoke" button for the associated function:" at bounding box center [375, 189] width 396 height 14
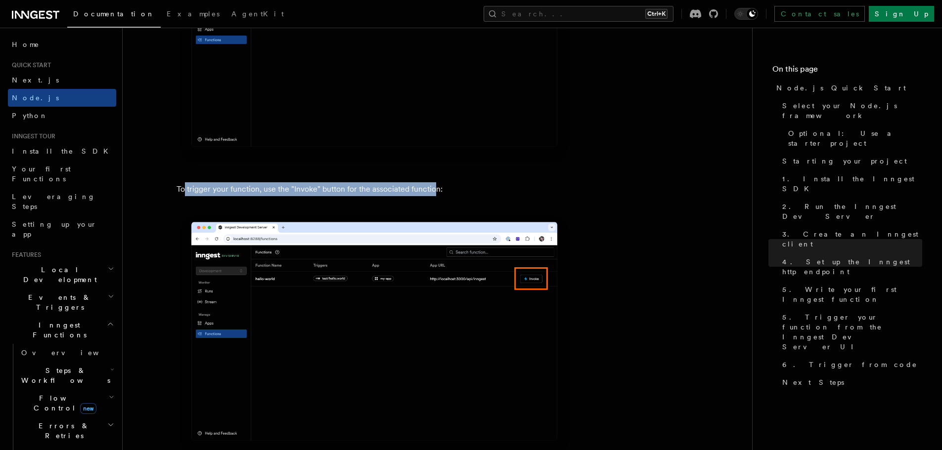
click at [183, 196] on p "To trigger your function, use the "Invoke" button for the associated function:" at bounding box center [375, 189] width 396 height 14
drag, startPoint x: 183, startPoint y: 199, endPoint x: 443, endPoint y: 199, distance: 260.1
click at [433, 196] on p "To trigger your function, use the "Invoke" button for the associated function:" at bounding box center [375, 189] width 396 height 14
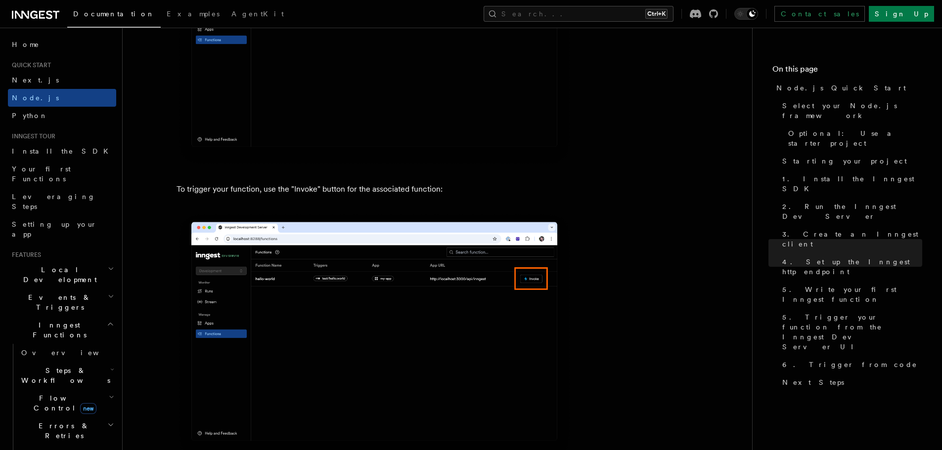
click at [443, 196] on p "To trigger your function, use the "Invoke" button for the associated function:" at bounding box center [375, 189] width 396 height 14
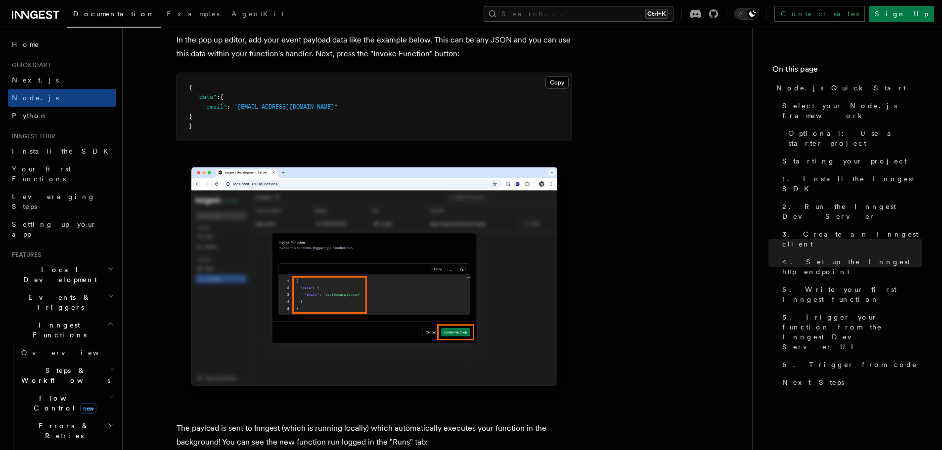
scroll to position [3016, 0]
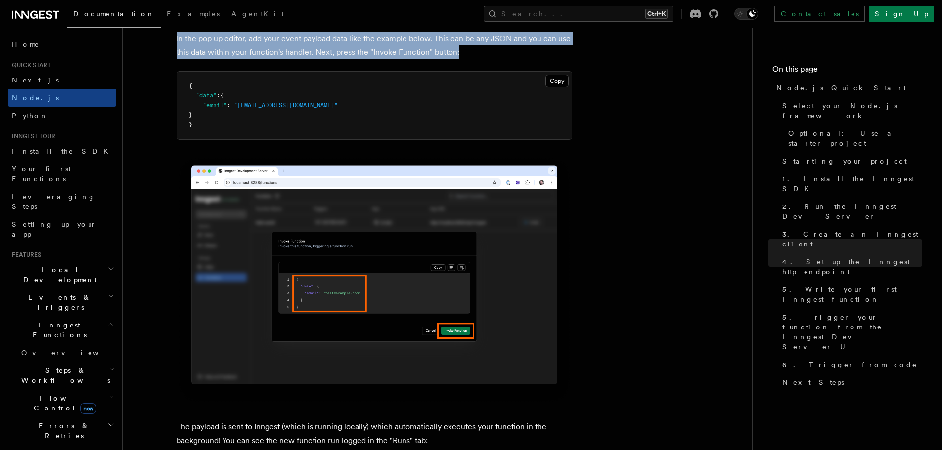
drag, startPoint x: 174, startPoint y: 52, endPoint x: 489, endPoint y: 67, distance: 316.3
click at [489, 67] on article "Quick start Node.js Quick Start In this tutorial you will add Inngest to a Node…" at bounding box center [437, 324] width 598 height 6592
click at [489, 59] on p "In the pop up editor, add your event payload data like the example below. This …" at bounding box center [375, 46] width 396 height 28
drag, startPoint x: 349, startPoint y: 65, endPoint x: 189, endPoint y: 50, distance: 160.9
click at [189, 50] on p "In the pop up editor, add your event payload data like the example below. This …" at bounding box center [375, 46] width 396 height 28
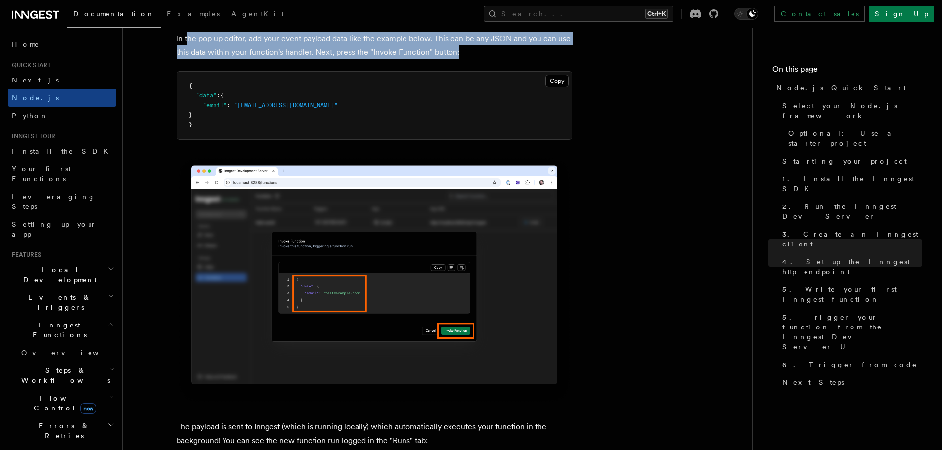
click at [189, 50] on p "In the pop up editor, add your event payload data like the example below. This …" at bounding box center [375, 46] width 396 height 28
drag, startPoint x: 189, startPoint y: 50, endPoint x: 482, endPoint y: 66, distance: 293.1
click at [482, 59] on p "In the pop up editor, add your event payload data like the example below. This …" at bounding box center [375, 46] width 396 height 28
drag, startPoint x: 315, startPoint y: 59, endPoint x: 191, endPoint y: 54, distance: 124.2
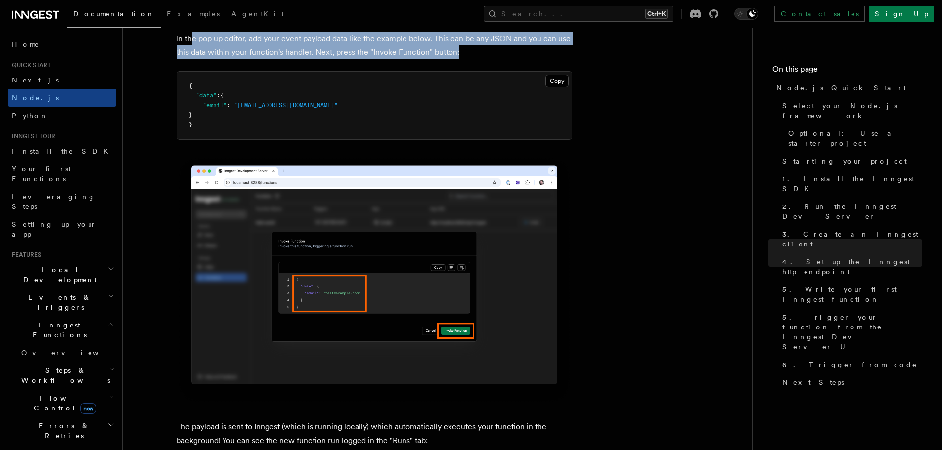
click at [191, 54] on p "In the pop up editor, add your event payload data like the example below. This …" at bounding box center [375, 46] width 396 height 28
drag, startPoint x: 403, startPoint y: 66, endPoint x: 449, endPoint y: 67, distance: 46.0
click at [449, 59] on p "In the pop up editor, add your event payload data like the example below. This …" at bounding box center [375, 46] width 396 height 28
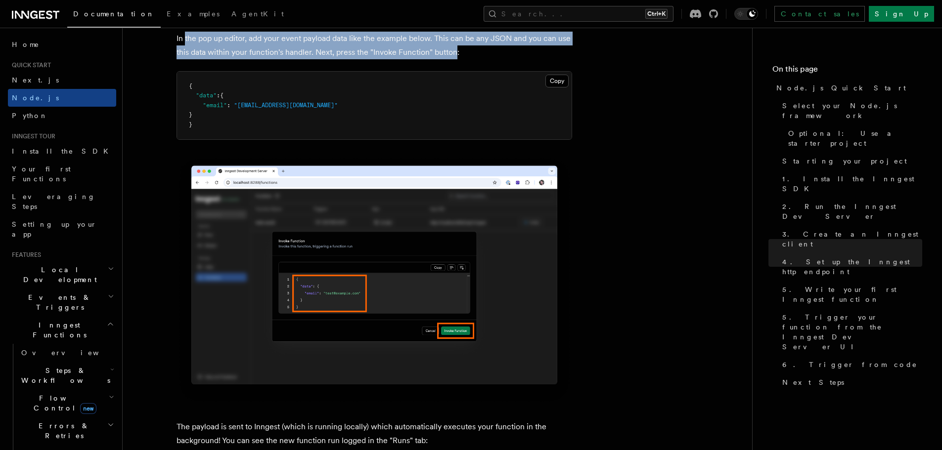
drag, startPoint x: 449, startPoint y: 67, endPoint x: 188, endPoint y: 53, distance: 261.9
click at [188, 53] on p "In the pop up editor, add your event payload data like the example below. This …" at bounding box center [375, 46] width 396 height 28
drag, startPoint x: 444, startPoint y: 61, endPoint x: 482, endPoint y: 64, distance: 37.7
click at [476, 59] on p "In the pop up editor, add your event payload data like the example below. This …" at bounding box center [375, 46] width 396 height 28
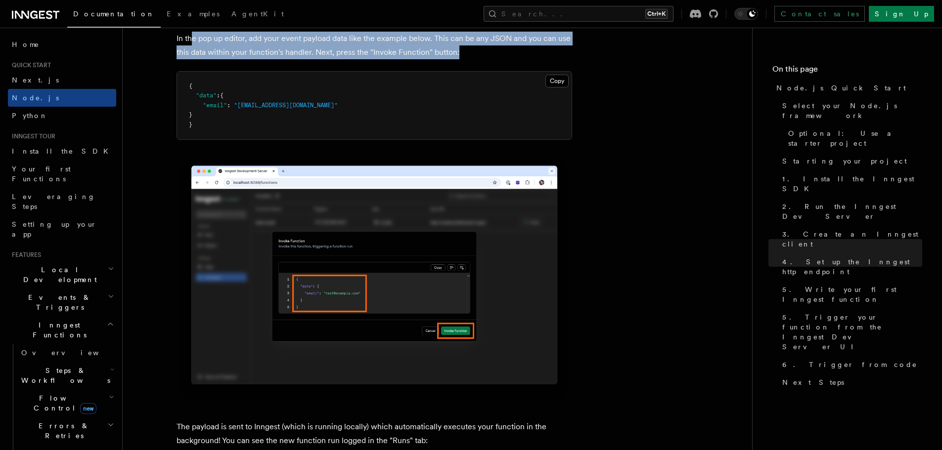
click at [482, 59] on p "In the pop up editor, add your event payload data like the example below. This …" at bounding box center [375, 46] width 396 height 28
drag, startPoint x: 262, startPoint y: 57, endPoint x: 183, endPoint y: 55, distance: 78.6
click at [183, 55] on p "In the pop up editor, add your event payload data like the example below. This …" at bounding box center [375, 46] width 396 height 28
drag, startPoint x: 183, startPoint y: 55, endPoint x: 443, endPoint y: 64, distance: 259.7
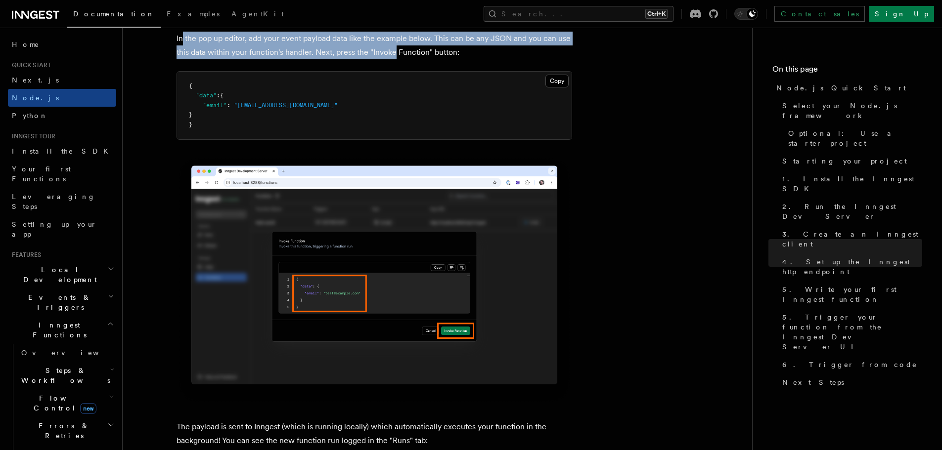
click at [438, 59] on p "In the pop up editor, add your event payload data like the example below. This …" at bounding box center [375, 46] width 396 height 28
click at [454, 59] on p "In the pop up editor, add your event payload data like the example below. This …" at bounding box center [375, 46] width 396 height 28
drag, startPoint x: 328, startPoint y: 63, endPoint x: 158, endPoint y: 56, distance: 170.7
click at [167, 56] on article "Quick start Node.js Quick Start In this tutorial you will add Inngest to a Node…" at bounding box center [437, 324] width 598 height 6592
click at [158, 56] on article "Quick start Node.js Quick Start In this tutorial you will add Inngest to a Node…" at bounding box center [437, 324] width 598 height 6592
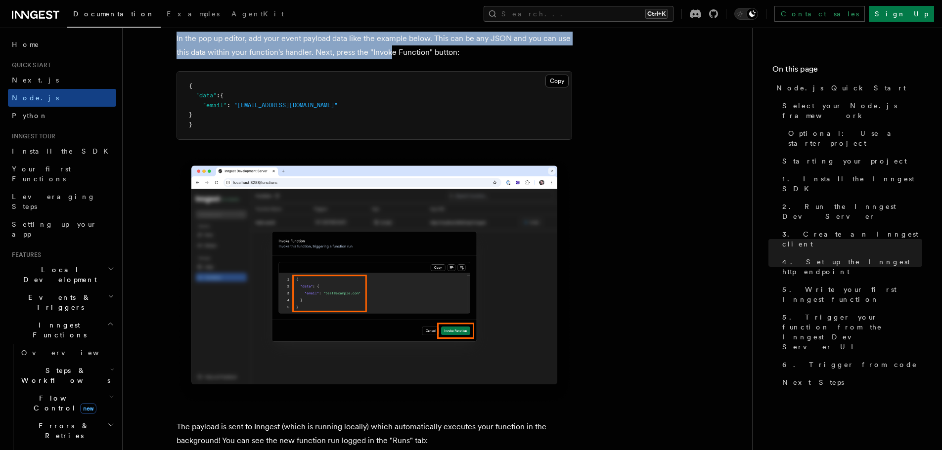
drag, startPoint x: 401, startPoint y: 62, endPoint x: 446, endPoint y: 61, distance: 45.0
click at [424, 61] on article "Quick start Node.js Quick Start In this tutorial you will add Inngest to a Node…" at bounding box center [437, 324] width 598 height 6592
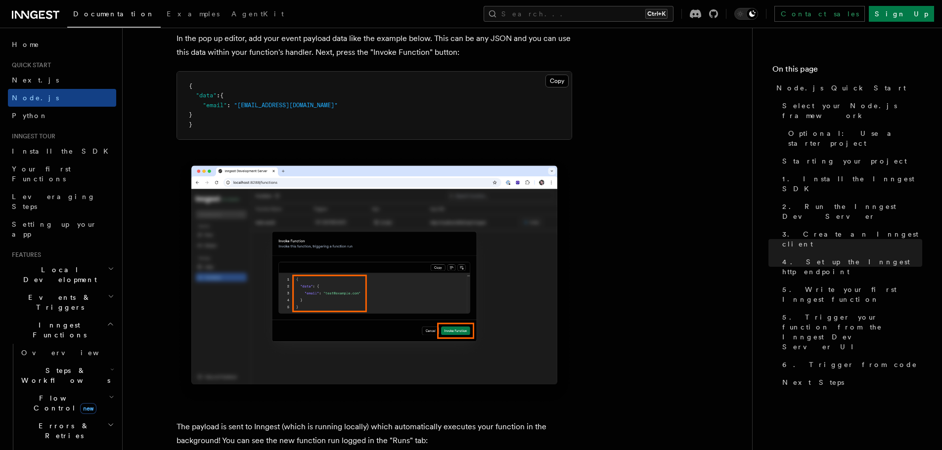
click at [446, 59] on p "In the pop up editor, add your event payload data like the example below. This …" at bounding box center [375, 46] width 396 height 28
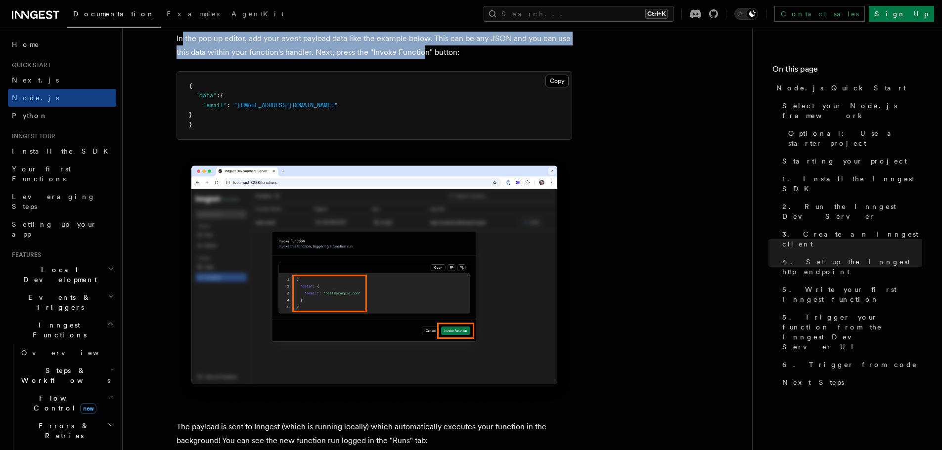
drag
click at [161, 41] on article "Quick start Node.js Quick Start In this tutorial you will add Inngest to a Node…" at bounding box center [437, 324] width 598 height 6592
click at [159, 41] on article "Quick start Node.js Quick Start In this tutorial you will add Inngest to a Node…" at bounding box center [437, 324] width 598 height 6592
click at [485, 69] on article "Quick start Node.js Quick Start In this tutorial you will add Inngest to a Node…" at bounding box center [437, 324] width 598 height 6592
click at [492, 59] on p "In the pop up editor, add your event payload data like the example below. This …" at bounding box center [375, 46] width 396 height 28
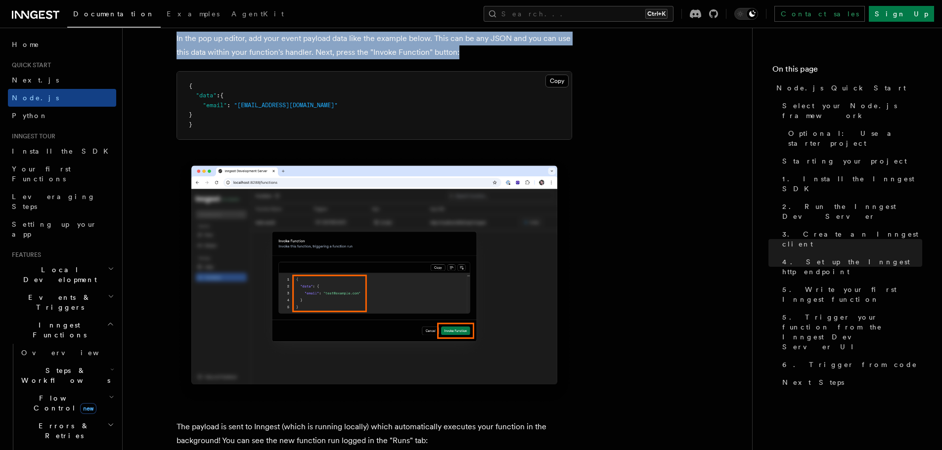
click at [173, 55] on article "Quick start Node.js Quick Start In this tutorial you will add Inngest to a Node…" at bounding box center [437, 324] width 598 height 6592
click at [172, 55] on article "Quick start Node.js Quick Start In this tutorial you will add Inngest to a Node…" at bounding box center [437, 324] width 598 height 6592
click at [470, 59] on p "In the pop up editor, add your event payload data like the example below. This …" at bounding box center [375, 46] width 396 height 28
click at [476, 59] on p "In the pop up editor, add your event payload data like the example below. This …" at bounding box center [375, 46] width 396 height 28
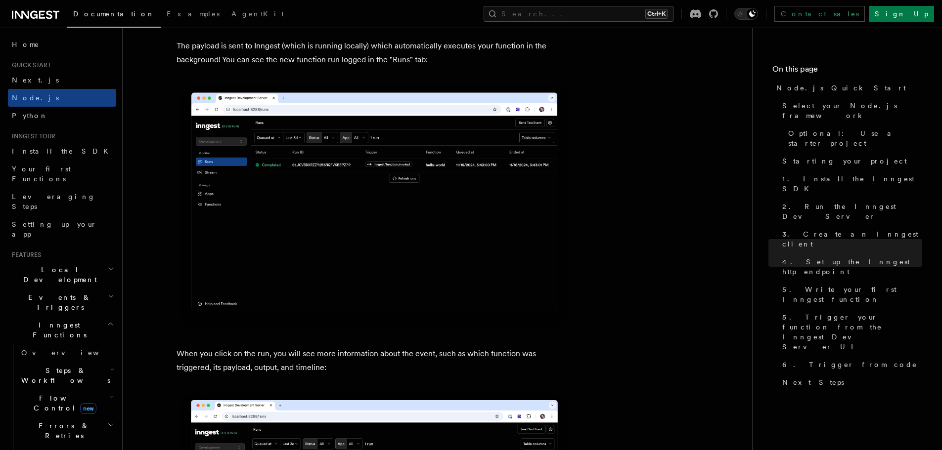
scroll to position [3411, 0]
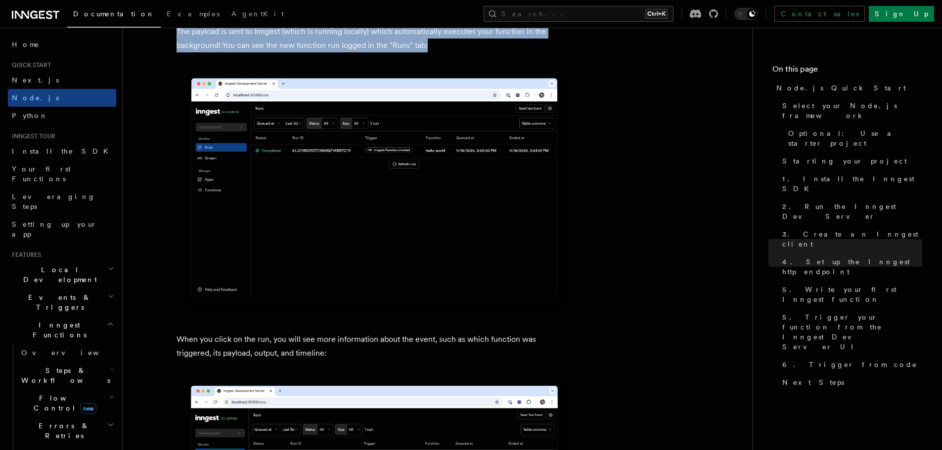
click at [462, 52] on p "The payload is sent to Inngest (which is running locally) which automatically e…" at bounding box center [375, 39] width 396 height 28
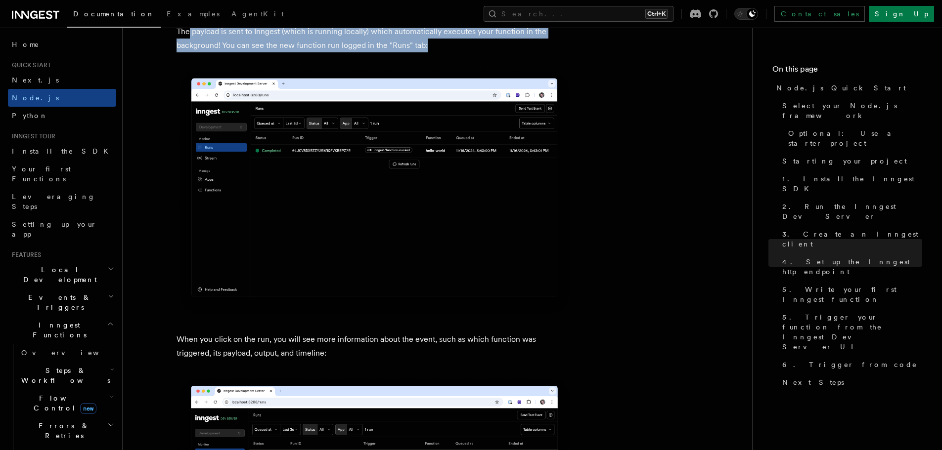
click at [454, 52] on p "The payload is sent to Inngest (which is running locally) which automatically e…" at bounding box center [375, 39] width 396 height 28
click at [446, 52] on p "The payload is sent to Inngest (which is running locally) which automatically e…" at bounding box center [375, 39] width 396 height 28
click at [448, 52] on p "The payload is sent to Inngest (which is running locally) which automatically e…" at bounding box center [375, 39] width 396 height 28
click at [304, 40] on p "The payload is sent to Inngest (which is running locally) which automatically e…" at bounding box center [375, 39] width 396 height 28
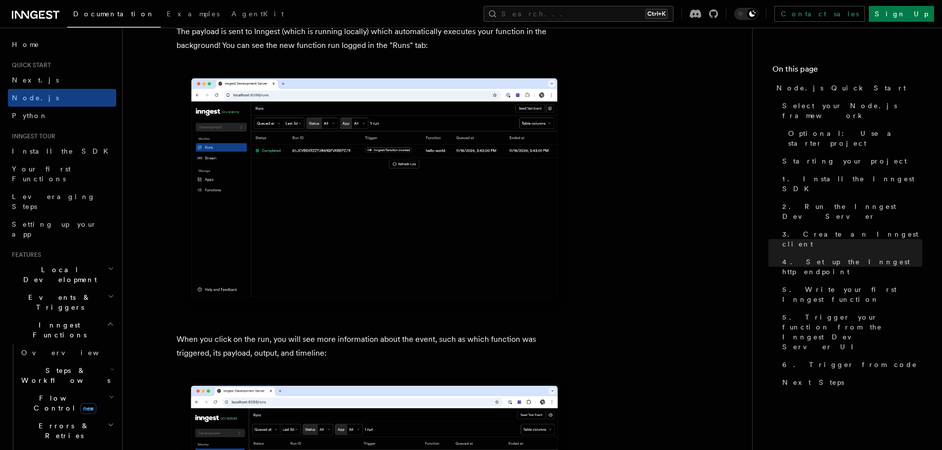
click at [300, 40] on p "The payload is sent to Inngest (which is running locally) which automatically e…" at bounding box center [375, 39] width 396 height 28
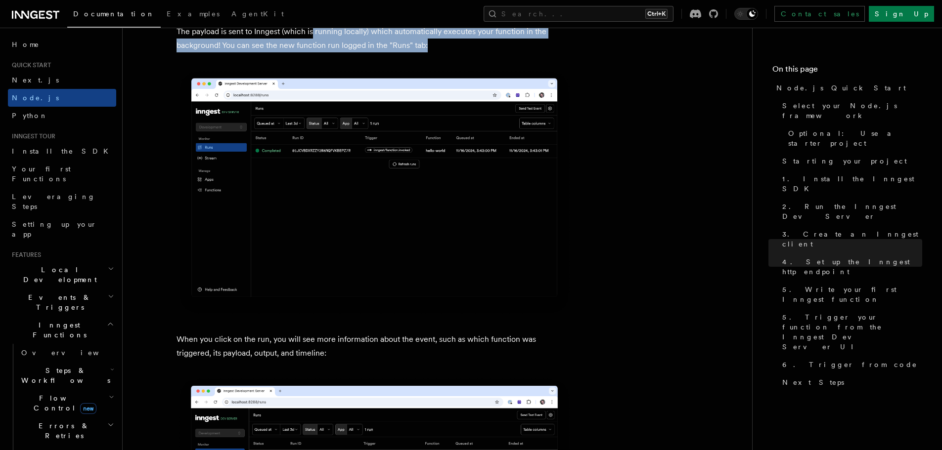
click at [451, 52] on p "The payload is sent to Inngest (which is running locally) which automatically e…" at bounding box center [375, 39] width 396 height 28
click at [458, 52] on p "The payload is sent to Inngest (which is running locally) which automatically e…" at bounding box center [375, 39] width 396 height 28
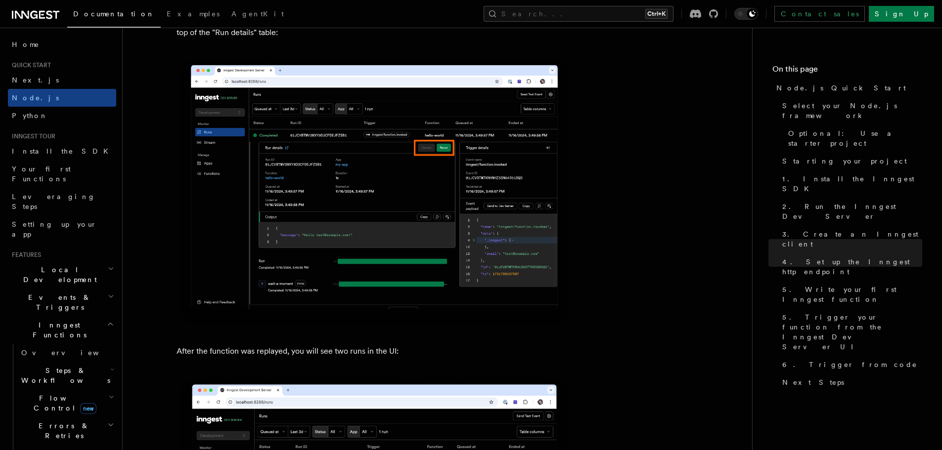
scroll to position [4400, 0]
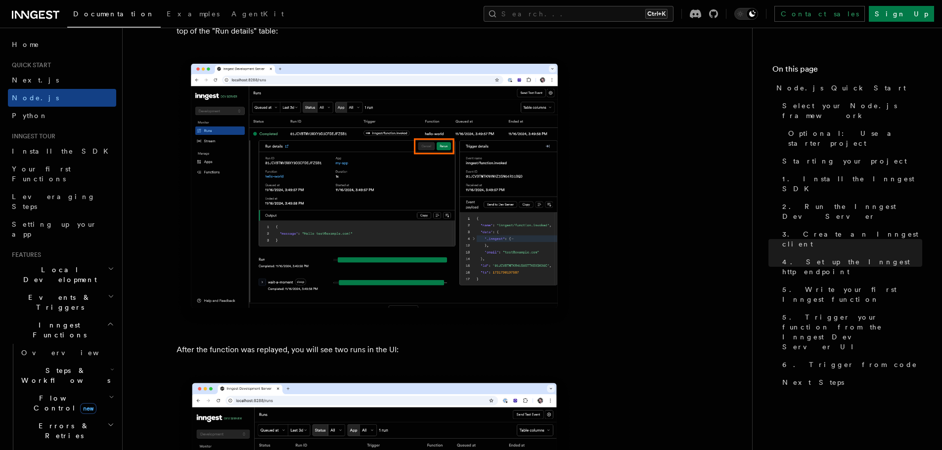
click at [93, 261] on h2 "Local Development" at bounding box center [62, 275] width 108 height 28
click at [51, 294] on span "Overview" at bounding box center [72, 298] width 102 height 8
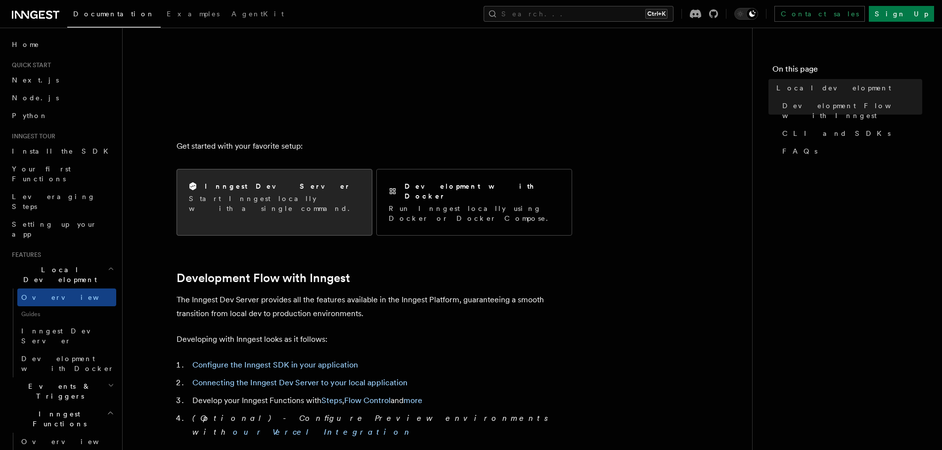
scroll to position [247, 0]
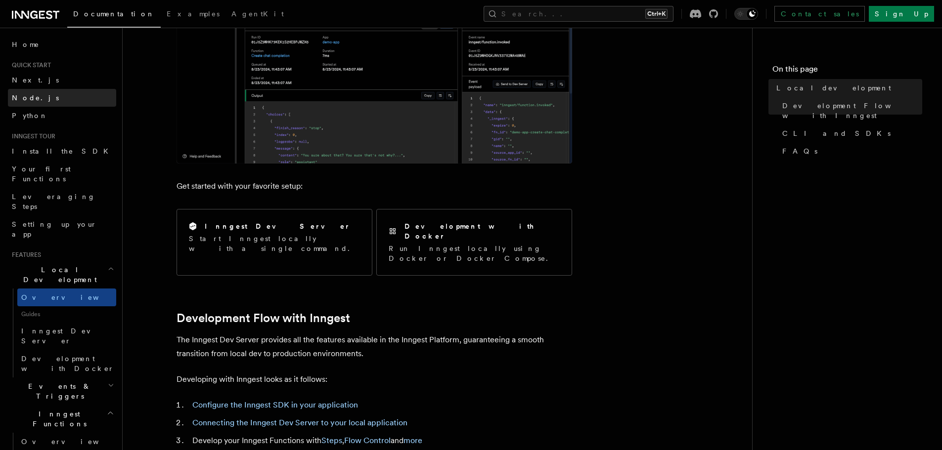
click at [44, 94] on link "Node.js" at bounding box center [62, 98] width 108 height 18
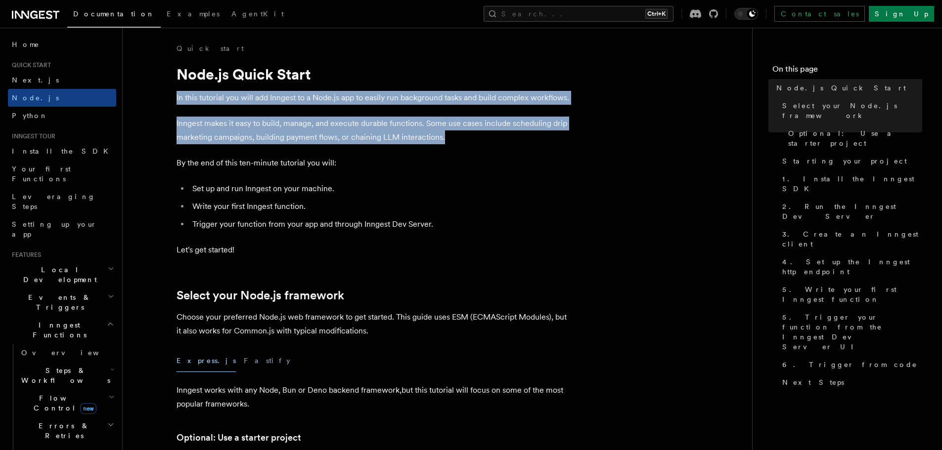
click at [462, 140] on p "Inngest makes it easy to build, manage, and execute durable functions. Some use…" at bounding box center [375, 131] width 396 height 28
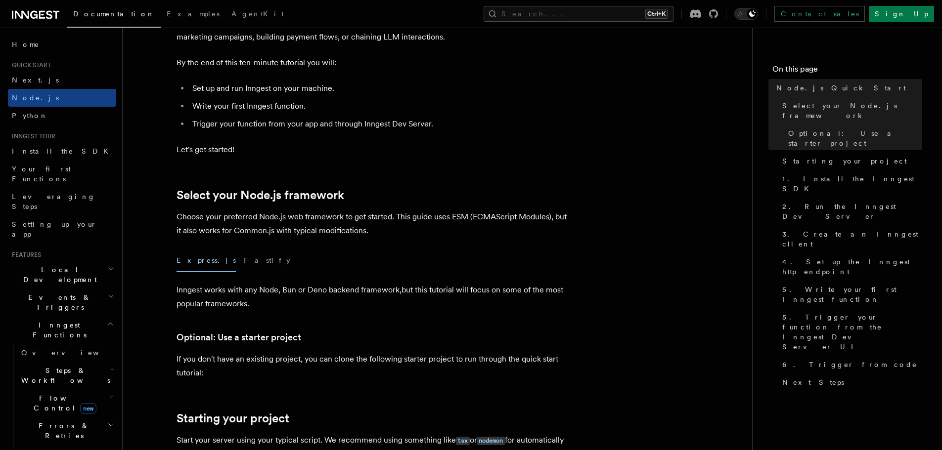
scroll to position [99, 0]
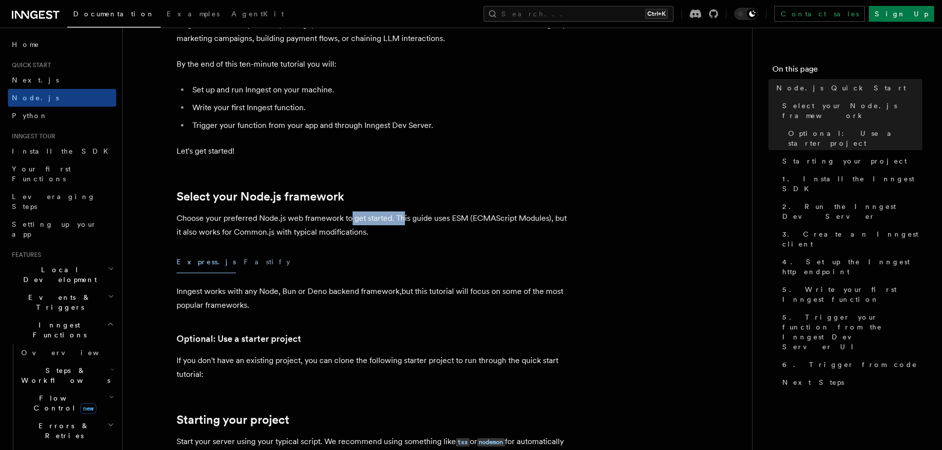
click at [402, 221] on p "Choose your preferred Node.js web framework to get started. This guide uses ESM…" at bounding box center [375, 226] width 396 height 28
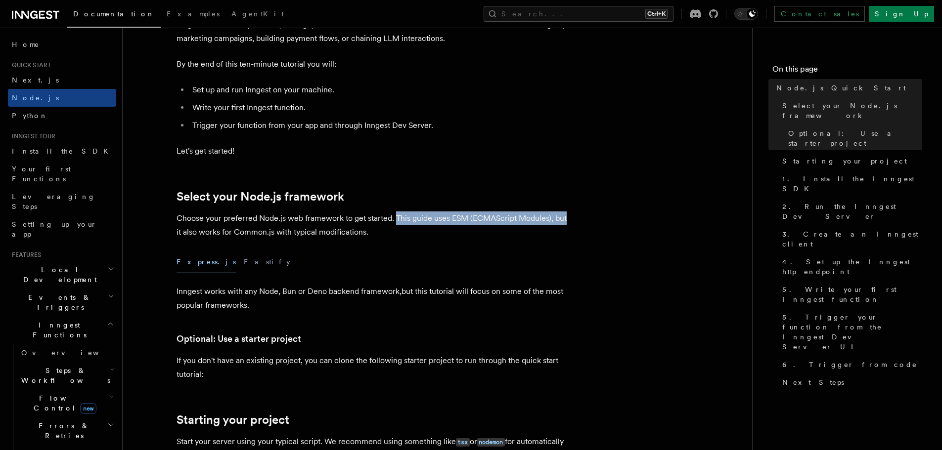
click at [541, 221] on p "Choose your preferred Node.js web framework to get started. This guide uses ESM…" at bounding box center [375, 226] width 396 height 28
click at [258, 223] on p "Choose your preferred Node.js web framework to get started. This guide uses ESM…" at bounding box center [375, 226] width 396 height 28
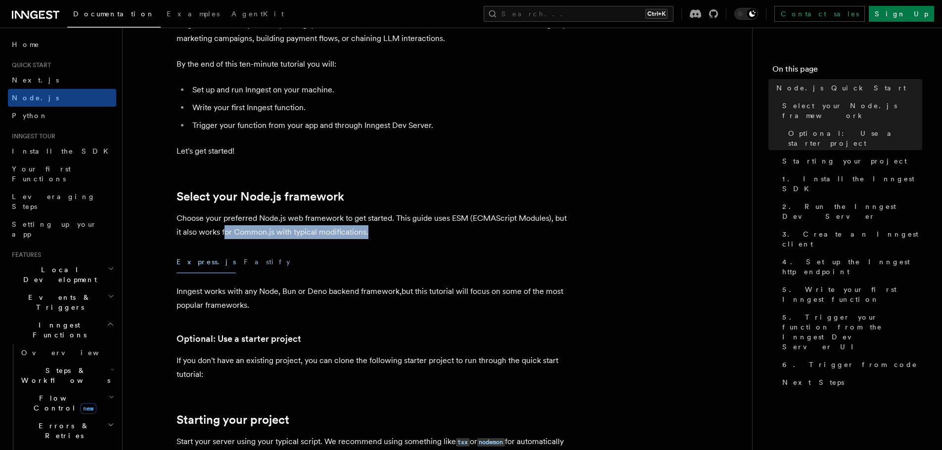
click at [371, 230] on p "Choose your preferred Node.js web framework to get started. This guide uses ESM…" at bounding box center [375, 226] width 396 height 28
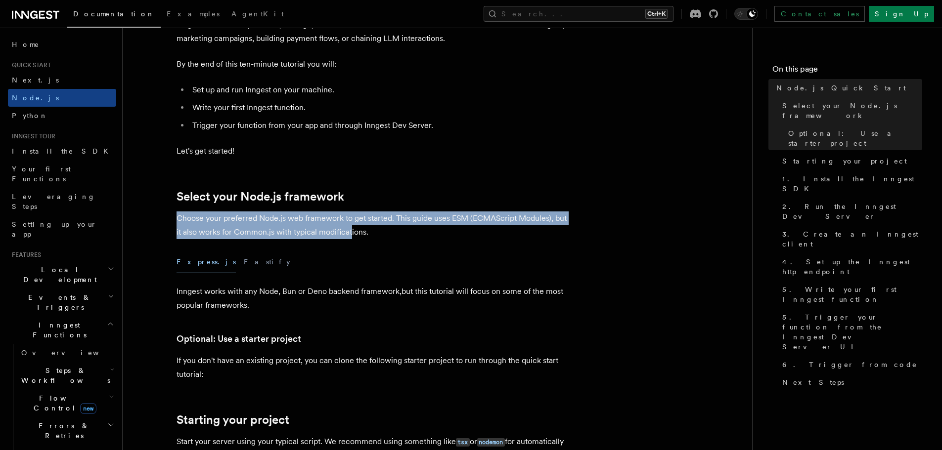
click at [177, 221] on p "Choose your preferred Node.js web framework to get started. This guide uses ESM…" at bounding box center [375, 226] width 396 height 28
click at [177, 220] on p "Choose your preferred Node.js web framework to get started. This guide uses ESM…" at bounding box center [375, 226] width 396 height 28
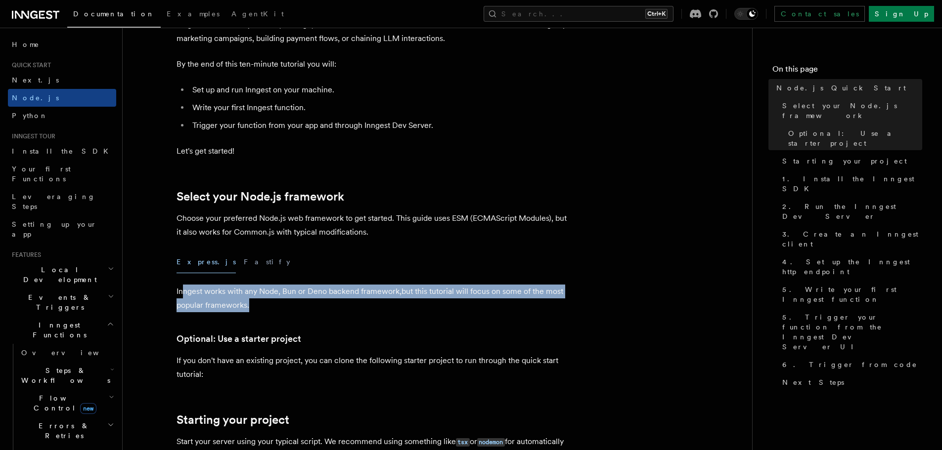
click at [250, 306] on p "Inngest works with any Node, Bun or Deno backend framework,but this tutorial wi…" at bounding box center [375, 299] width 396 height 28
click at [209, 292] on p "Inngest works with any Node, Bun or Deno backend framework,but this tutorial wi…" at bounding box center [375, 299] width 396 height 28
click at [209, 291] on p "Inngest works with any Node, Bun or Deno backend framework,but this tutorial wi…" at bounding box center [375, 299] width 396 height 28
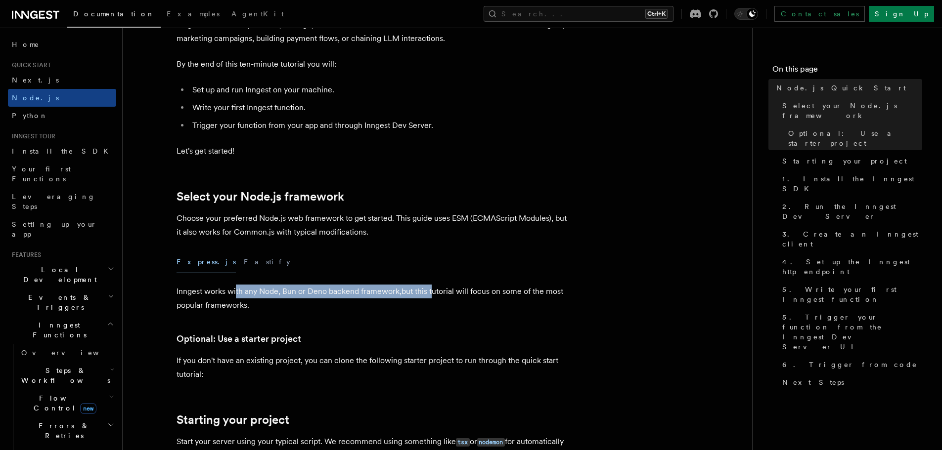
click at [431, 291] on p "Inngest works with any Node, Bun or Deno backend framework,but this tutorial wi…" at bounding box center [375, 299] width 396 height 28
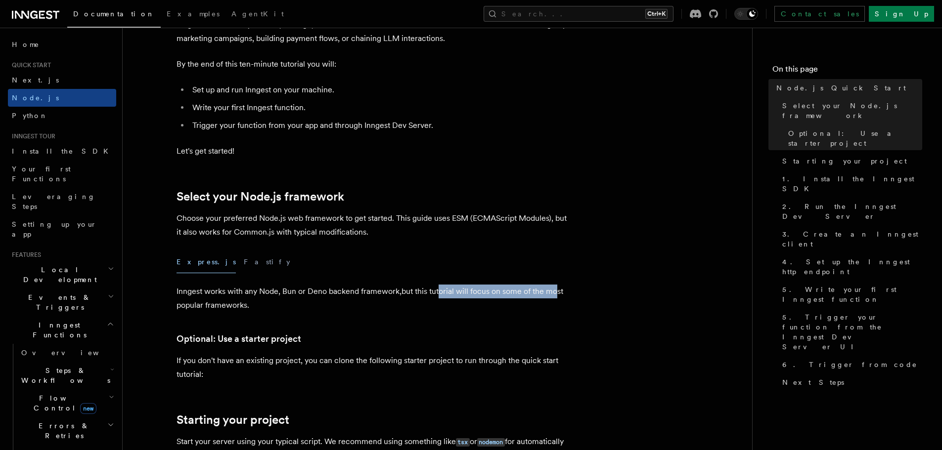
click at [555, 290] on p "Inngest works with any Node, Bun or Deno backend framework,but this tutorial wi…" at bounding box center [375, 299] width 396 height 28
click at [550, 290] on p "Inngest works with any Node, Bun or Deno backend framework,but this tutorial wi…" at bounding box center [375, 299] width 396 height 28
click at [551, 290] on p "Inngest works with any Node, Bun or Deno backend framework,but this tutorial wi…" at bounding box center [375, 299] width 396 height 28
click at [408, 292] on p "Inngest works with any Node, Bun or Deno backend framework,but this tutorial wi…" at bounding box center [375, 299] width 396 height 28
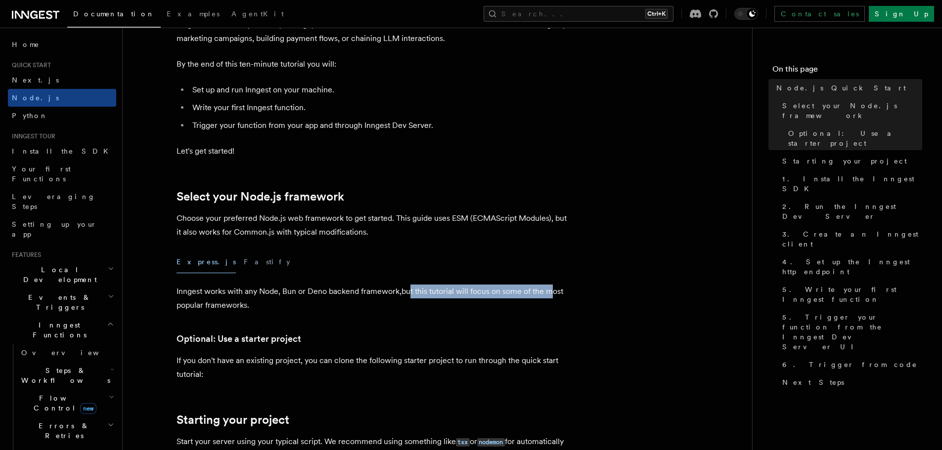
click at [408, 292] on p "Inngest works with any Node, Bun or Deno backend framework,but this tutorial wi…" at bounding box center [375, 299] width 396 height 28
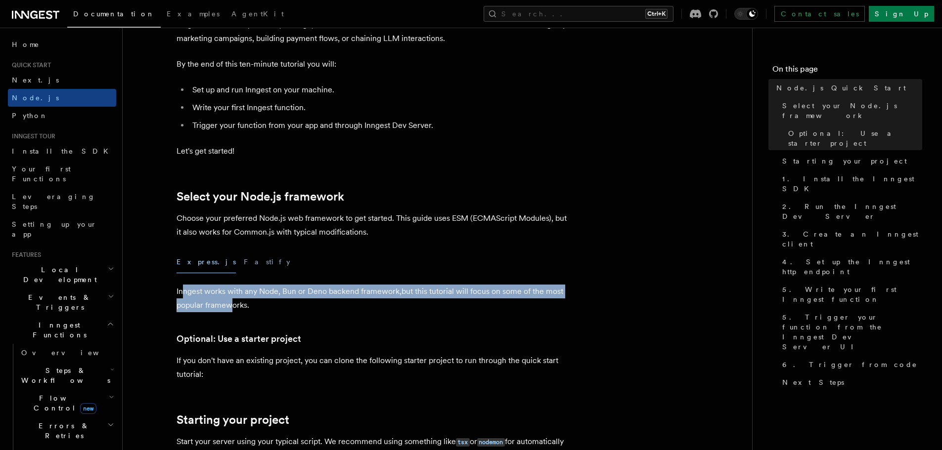
click at [182, 295] on p "Inngest works with any Node, Bun or Deno backend framework,but this tutorial wi…" at bounding box center [375, 299] width 396 height 28
click at [271, 305] on p "Inngest works with any Node, Bun or Deno backend framework,but this tutorial wi…" at bounding box center [375, 299] width 396 height 28
click at [272, 305] on p "Inngest works with any Node, Bun or Deno backend framework,but this tutorial wi…" at bounding box center [375, 299] width 396 height 28
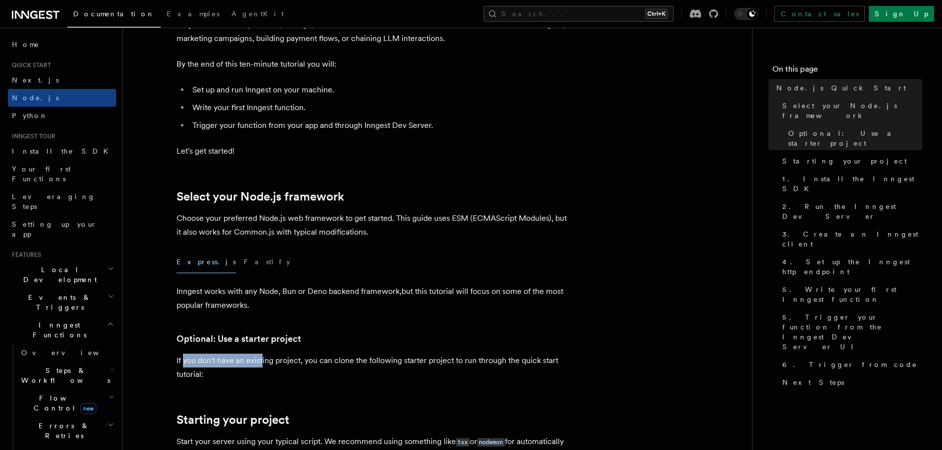
click at [187, 357] on p "If you don't have an existing project, you can clone the following starter proj…" at bounding box center [375, 368] width 396 height 28
click at [241, 367] on p "If you don't have an existing project, you can clone the following starter proj…" at bounding box center [375, 368] width 396 height 28
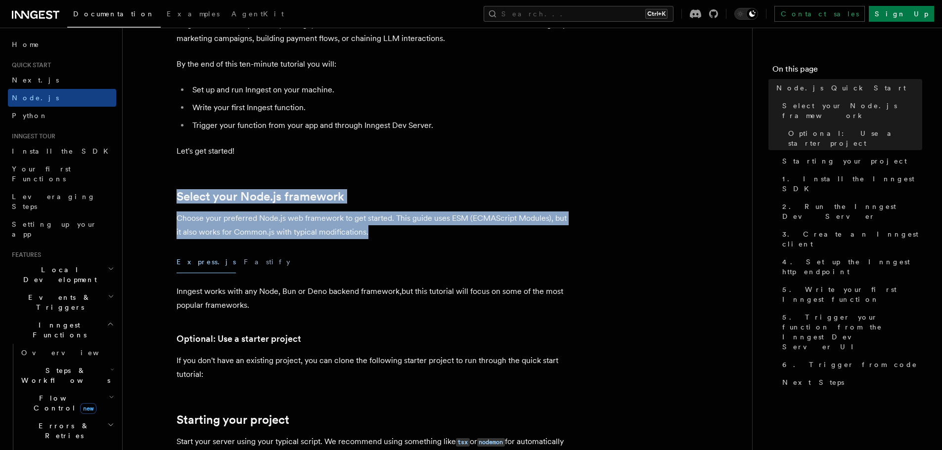
click at [358, 226] on p "Choose your preferred Node.js web framework to get started. This guide uses ESM…" at bounding box center [375, 226] width 396 height 28
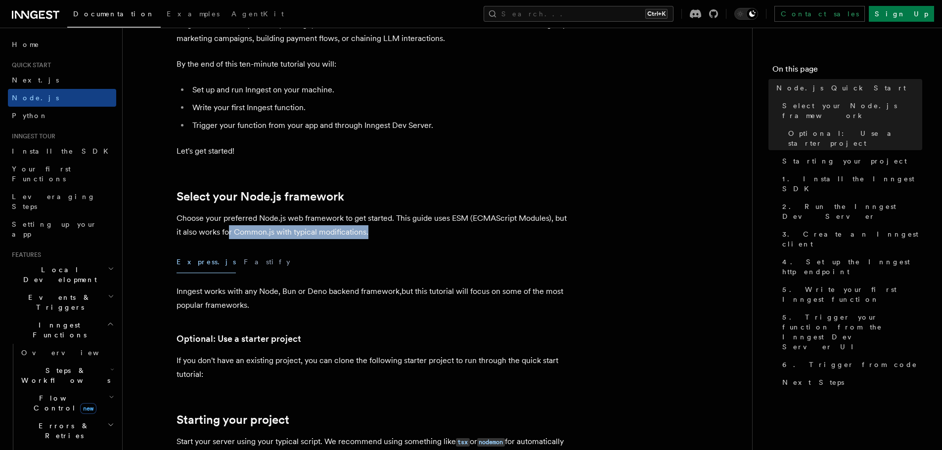
click at [367, 237] on p "Choose your preferred Node.js web framework to get started. This guide uses ESM…" at bounding box center [375, 226] width 396 height 28
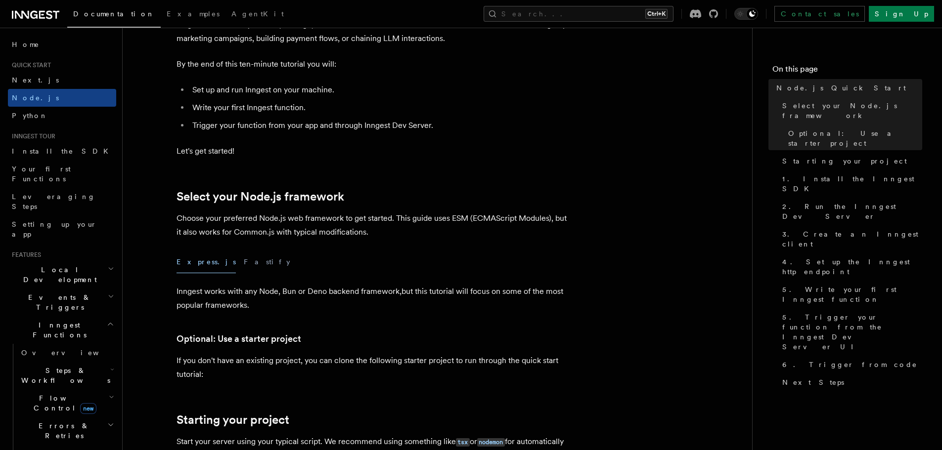
click at [375, 234] on p "Choose your preferred Node.js web framework to get started. This guide uses ESM…" at bounding box center [375, 226] width 396 height 28
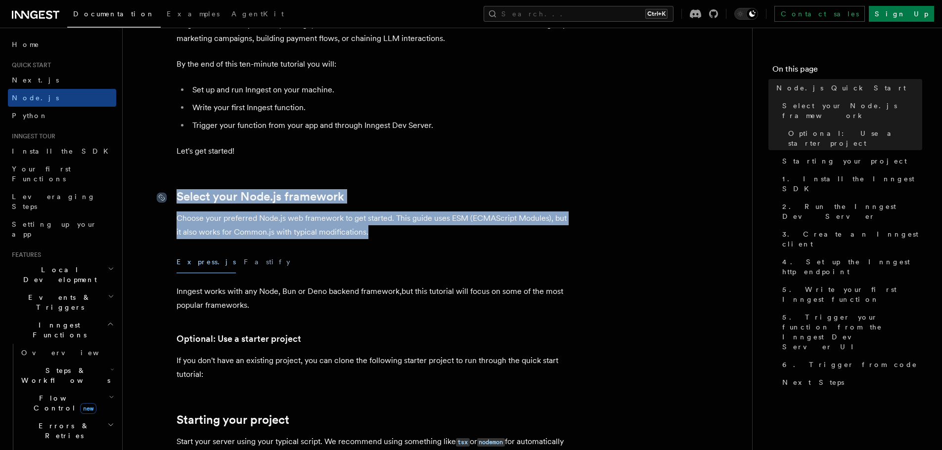
click at [361, 235] on p "Choose your preferred Node.js web framework to get started. This guide uses ESM…" at bounding box center [375, 226] width 396 height 28
click at [345, 226] on p "Choose your preferred Node.js web framework to get started. This guide uses ESM…" at bounding box center [375, 226] width 396 height 28
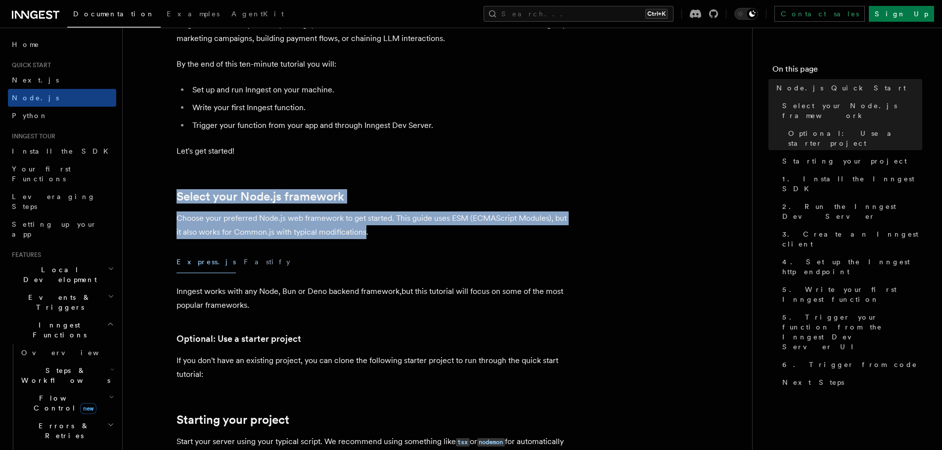
click at [354, 231] on p "Choose your preferred Node.js web framework to get started. This guide uses ESM…" at bounding box center [375, 226] width 396 height 28
click at [343, 229] on p "Choose your preferred Node.js web framework to get started. This guide uses ESM…" at bounding box center [375, 226] width 396 height 28
click at [356, 229] on p "Choose your preferred Node.js web framework to get started. This guide uses ESM…" at bounding box center [375, 226] width 396 height 28
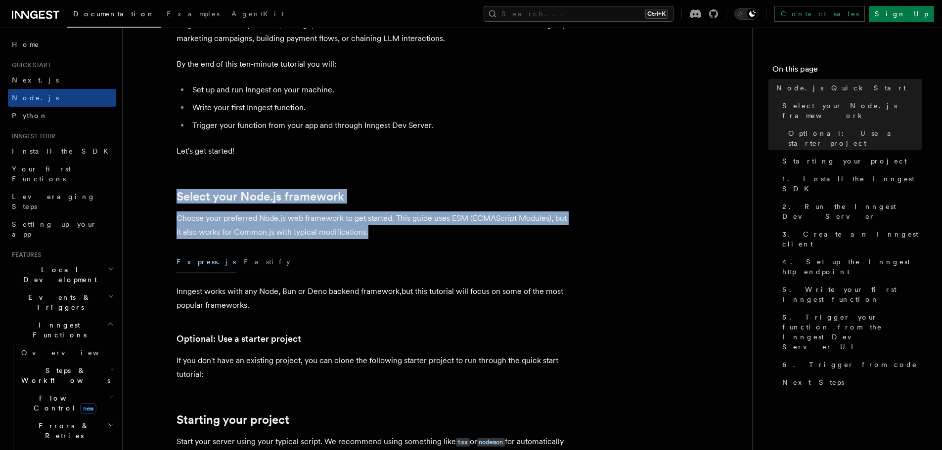
click at [378, 232] on p "Choose your preferred Node.js web framework to get started. This guide uses ESM…" at bounding box center [375, 226] width 396 height 28
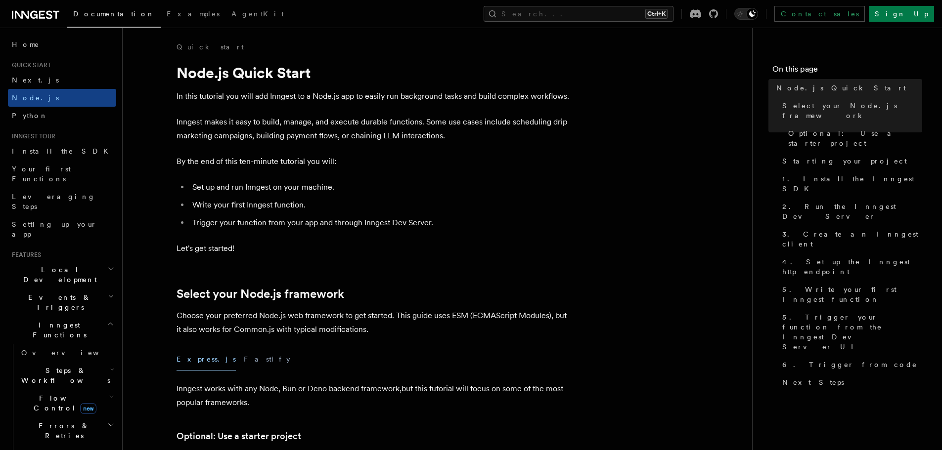
scroll to position [0, 0]
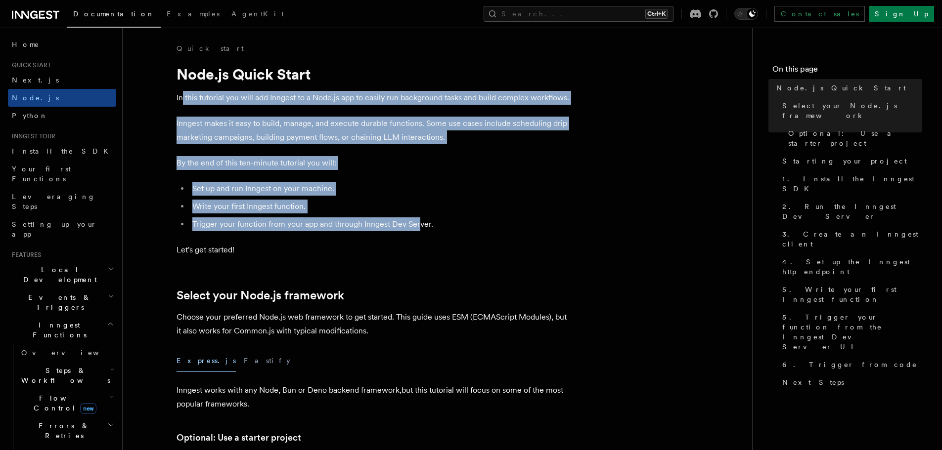
drag, startPoint x: 219, startPoint y: 125, endPoint x: 423, endPoint y: 231, distance: 229.5
